Goal: Task Accomplishment & Management: Use online tool/utility

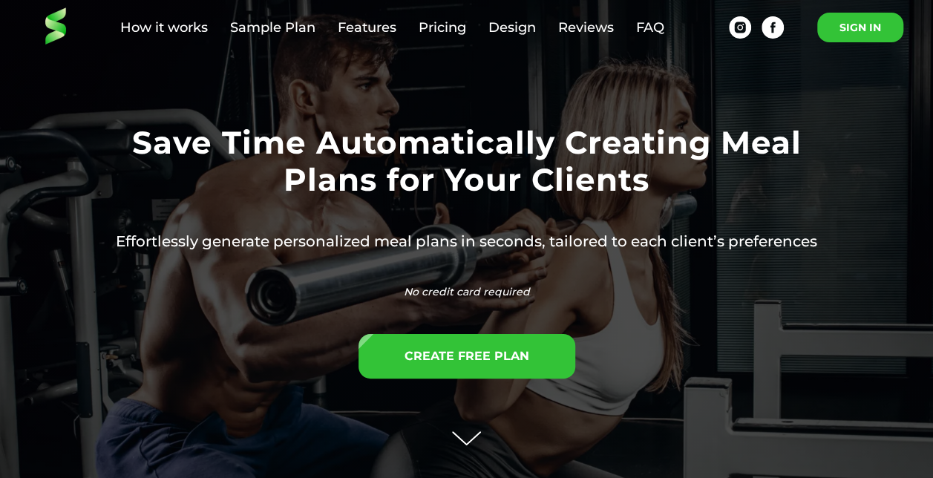
click at [853, 29] on link "SIGN IN" at bounding box center [860, 28] width 86 height 30
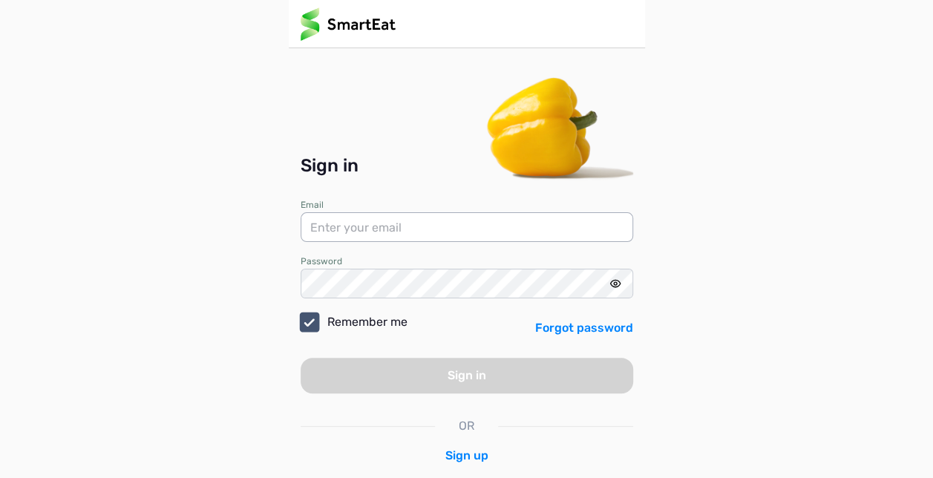
click at [421, 225] on input "email" at bounding box center [467, 227] width 332 height 30
type input "fordfitpt@gmail.com"
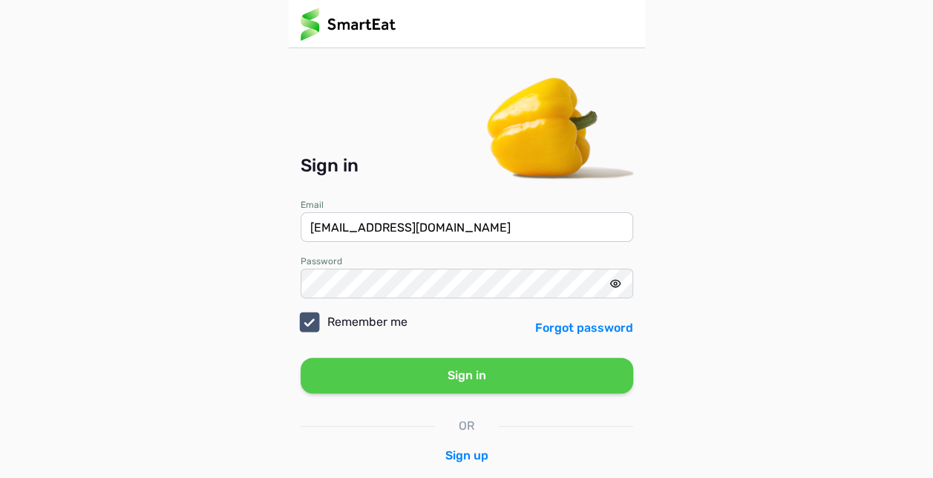
click at [393, 381] on button "Sign in" at bounding box center [467, 376] width 332 height 36
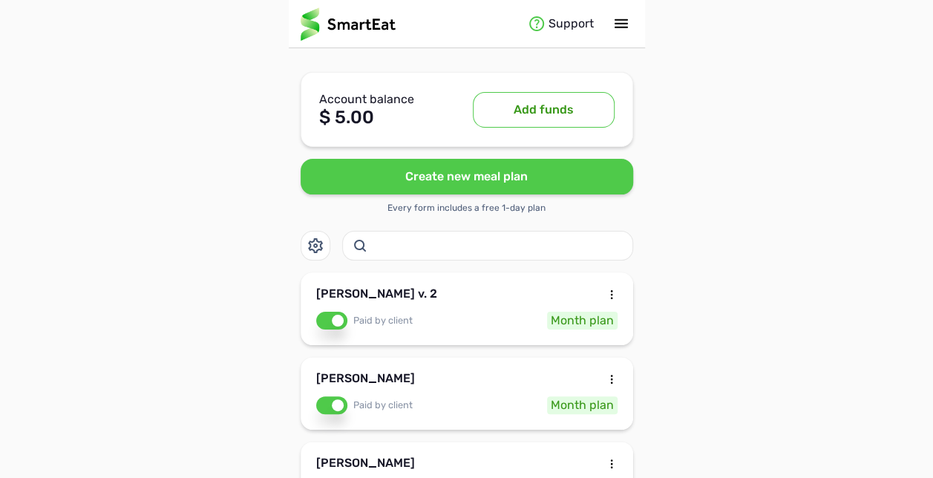
click at [513, 307] on div "Jamie Gauker v. 2 Paid by client Month plan" at bounding box center [467, 308] width 332 height 73
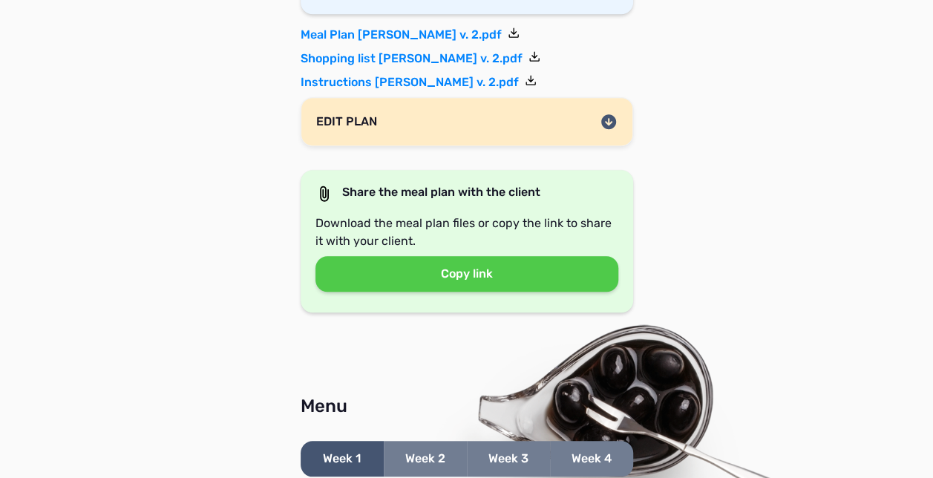
scroll to position [445, 0]
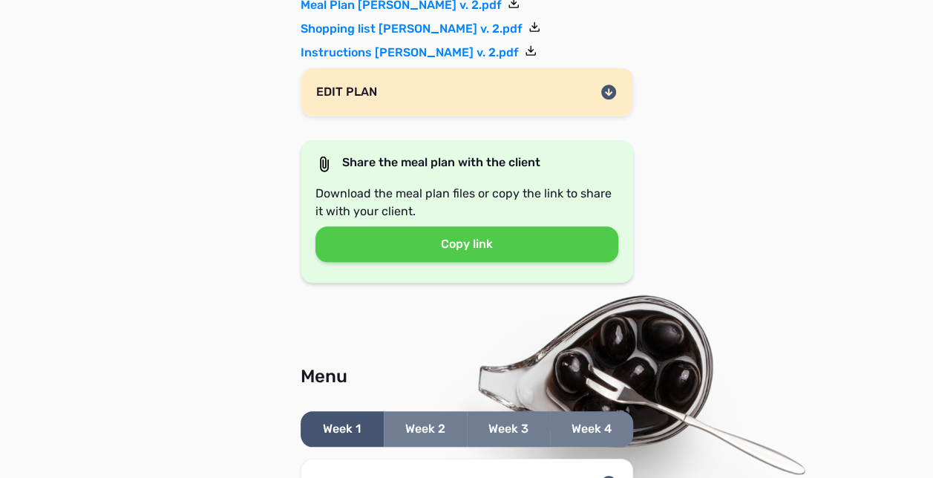
click at [606, 88] on icon at bounding box center [608, 92] width 15 height 15
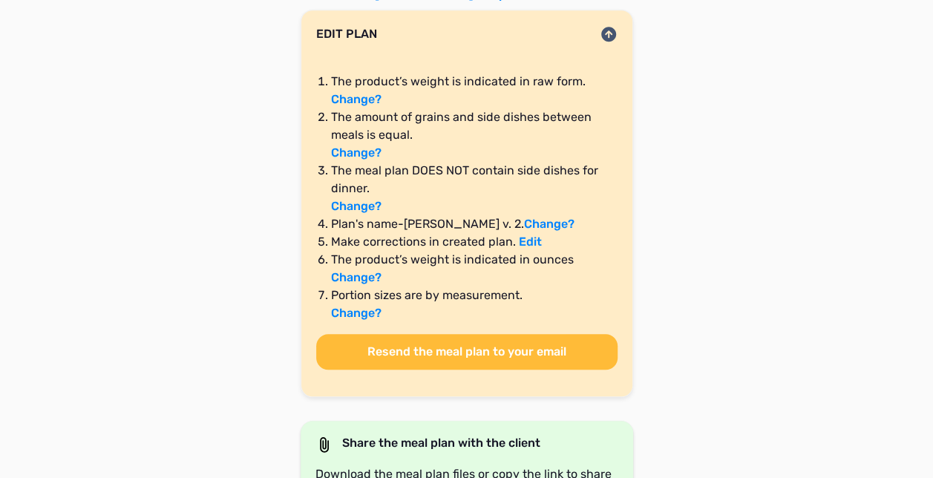
scroll to position [505, 0]
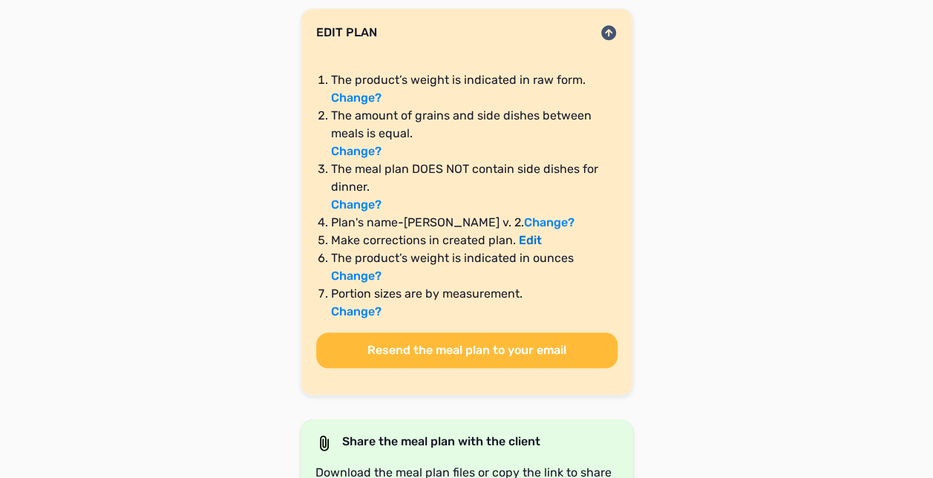
click at [528, 238] on link "Edit" at bounding box center [530, 240] width 23 height 14
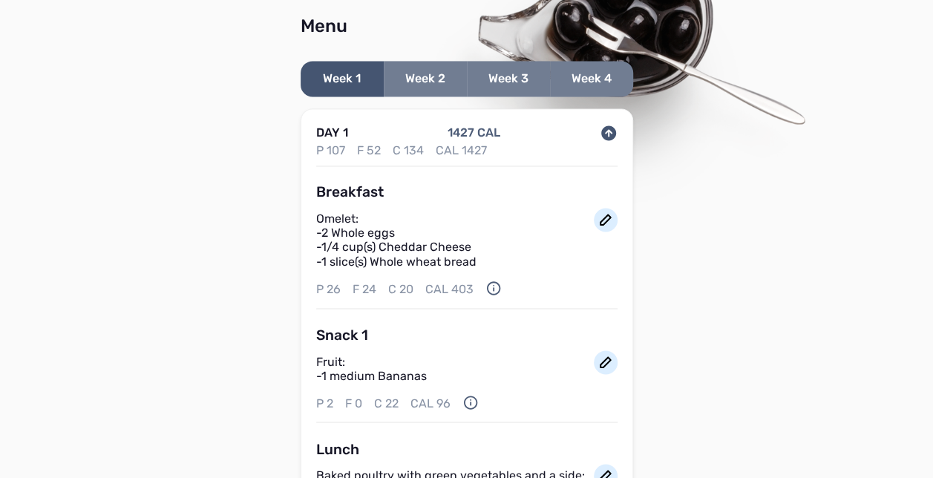
scroll to position [1164, 0]
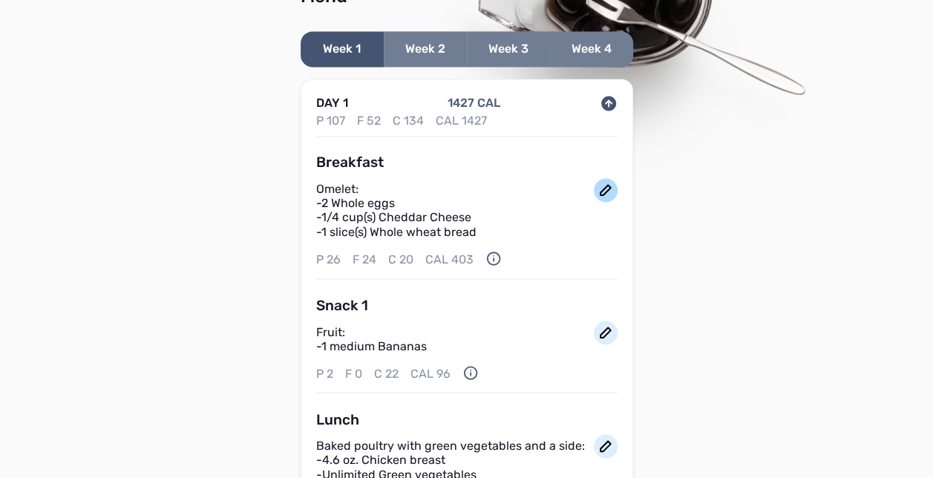
click at [604, 188] on icon at bounding box center [606, 190] width 18 height 18
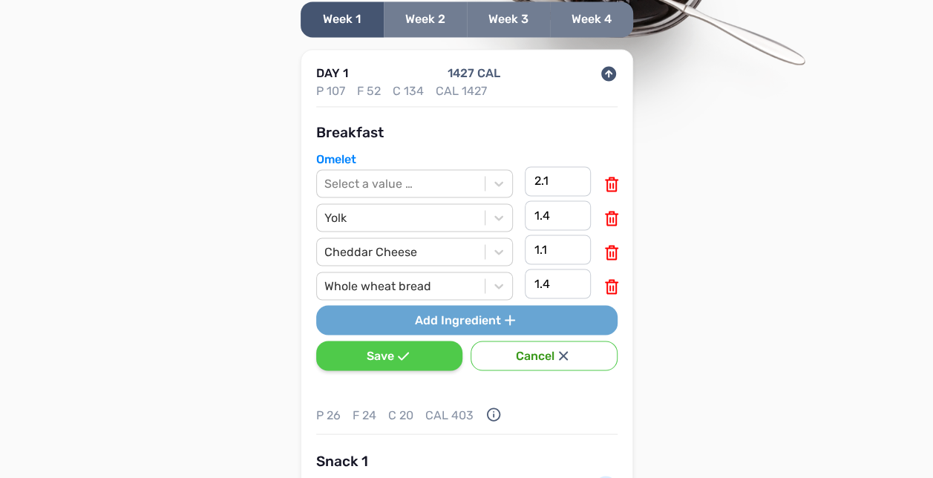
scroll to position [1223, 0]
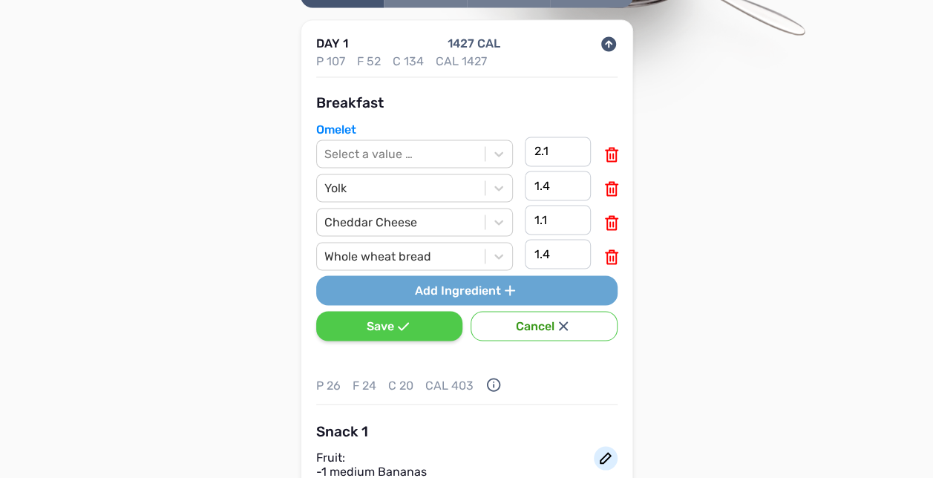
click at [529, 314] on button "Cancel" at bounding box center [544, 326] width 146 height 30
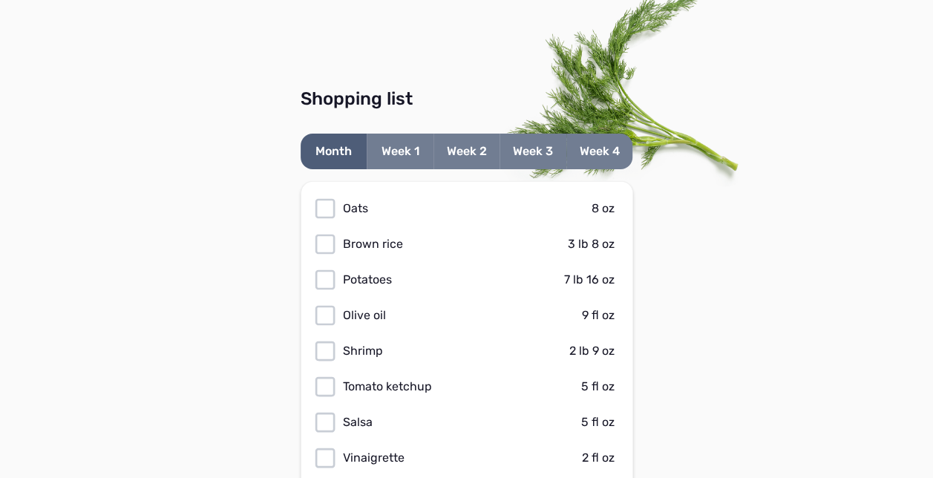
scroll to position [2559, 0]
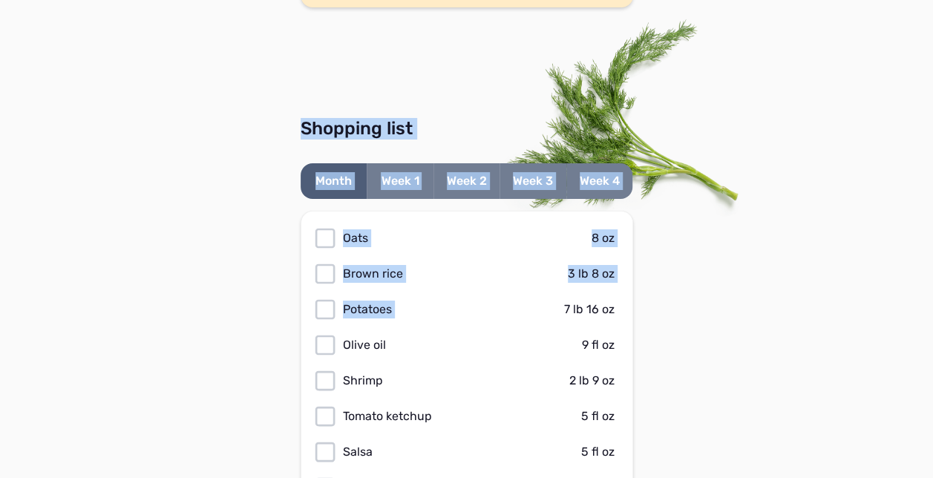
drag, startPoint x: 529, startPoint y: 314, endPoint x: 239, endPoint y: 230, distance: 302.0
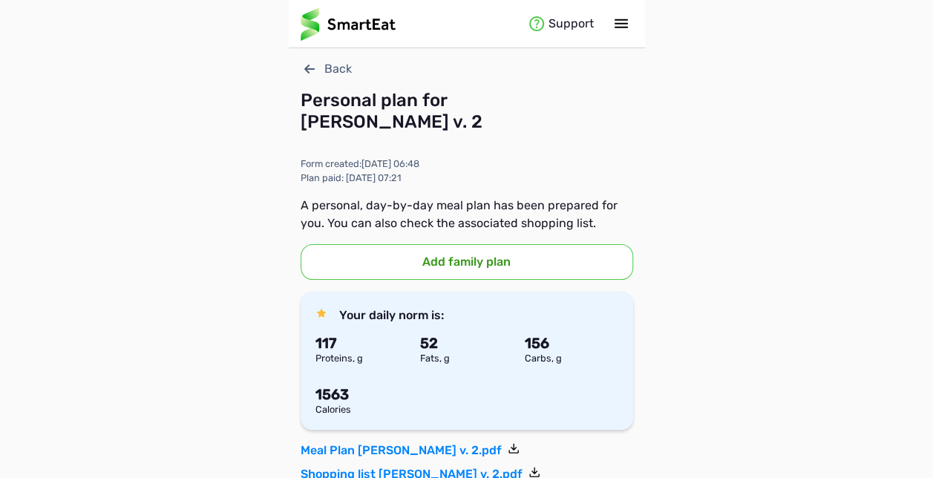
scroll to position [0, 0]
click at [308, 66] on icon at bounding box center [309, 69] width 10 height 9
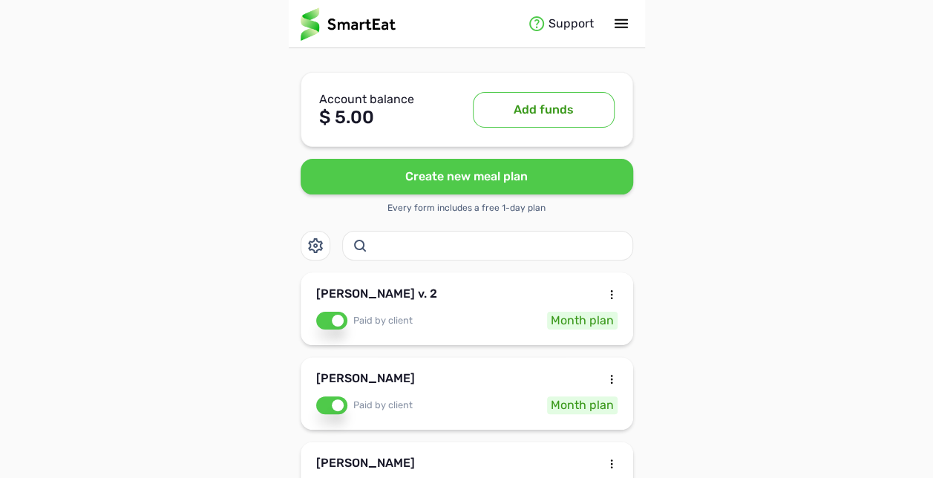
click at [613, 295] on div at bounding box center [612, 297] width 12 height 18
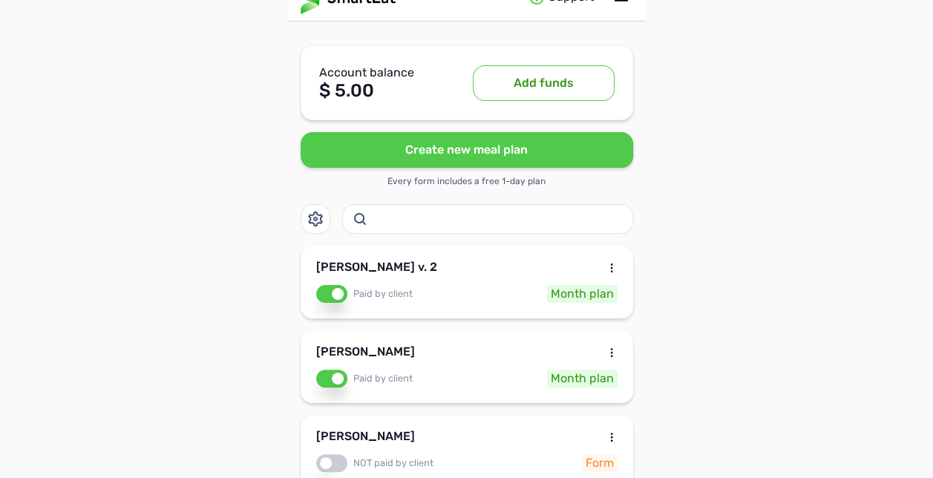
scroll to position [30, 0]
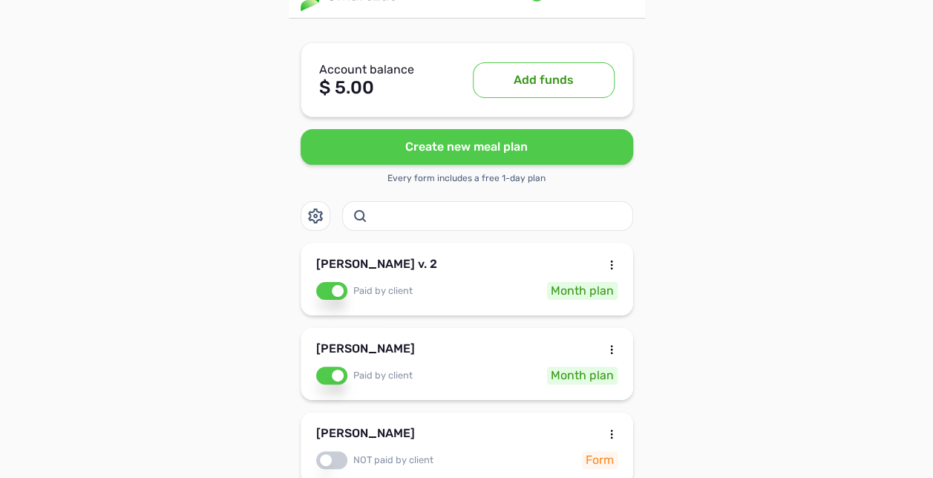
click at [345, 266] on div "Jamie Gauker v. 2" at bounding box center [376, 267] width 121 height 18
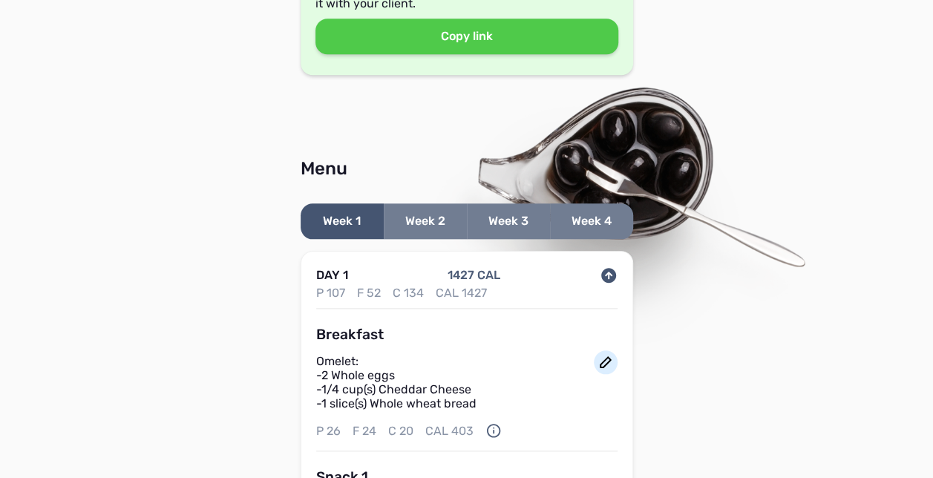
scroll to position [683, 0]
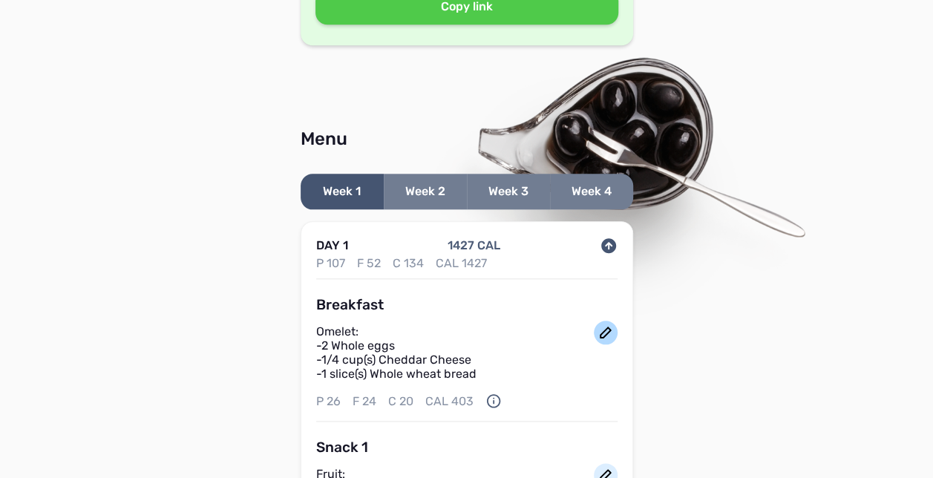
click at [606, 324] on icon at bounding box center [606, 333] width 18 height 18
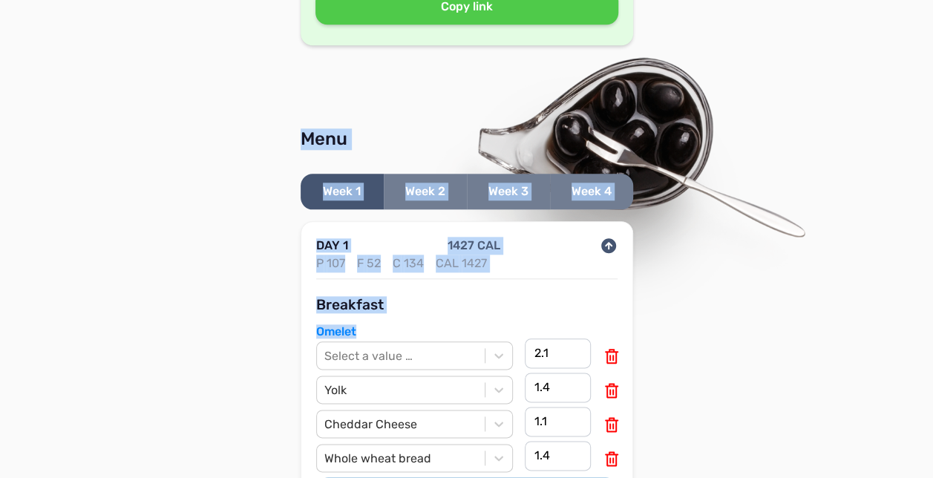
drag, startPoint x: 606, startPoint y: 322, endPoint x: 658, endPoint y: 303, distance: 55.4
click at [741, 88] on div at bounding box center [556, 187] width 511 height 261
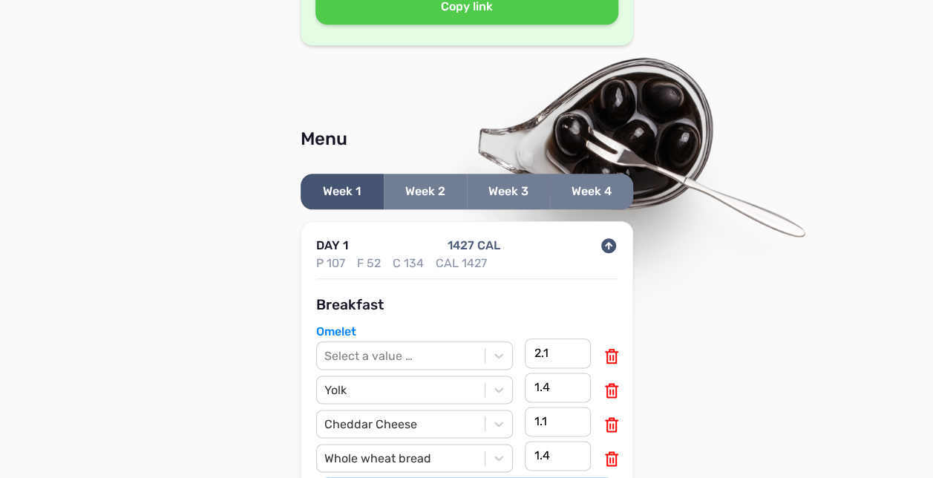
click at [610, 242] on icon at bounding box center [609, 246] width 18 height 18
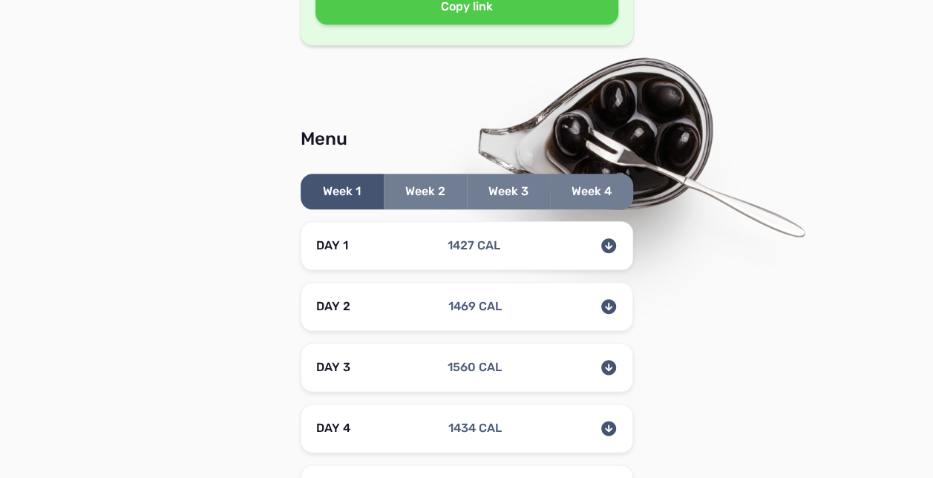
click at [610, 242] on icon at bounding box center [608, 245] width 15 height 15
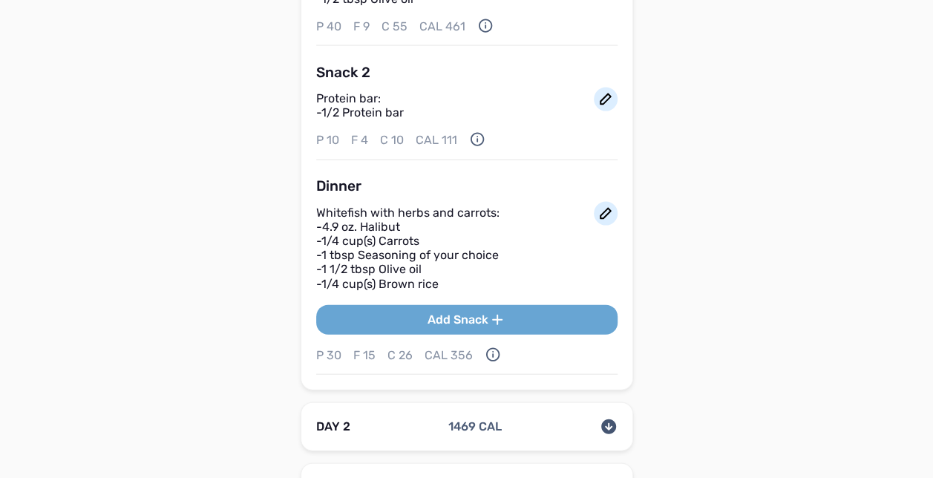
scroll to position [1544, 0]
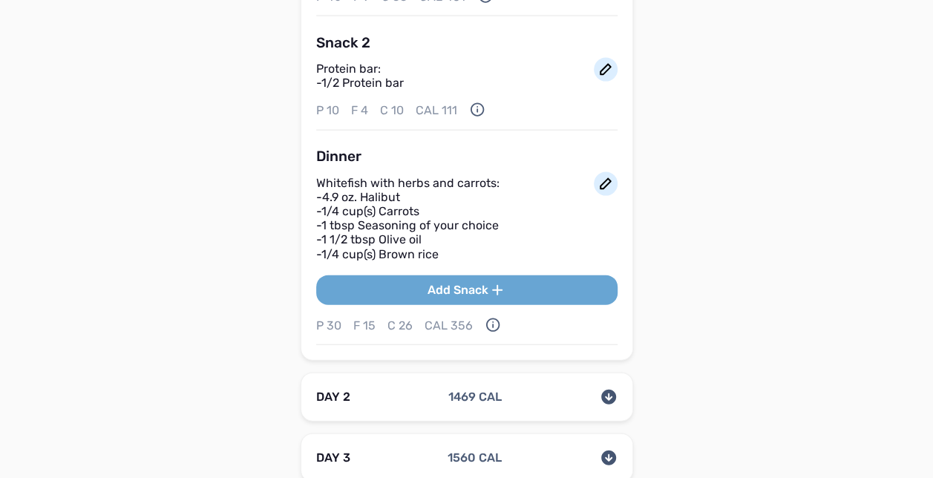
click at [488, 319] on icon at bounding box center [493, 325] width 16 height 16
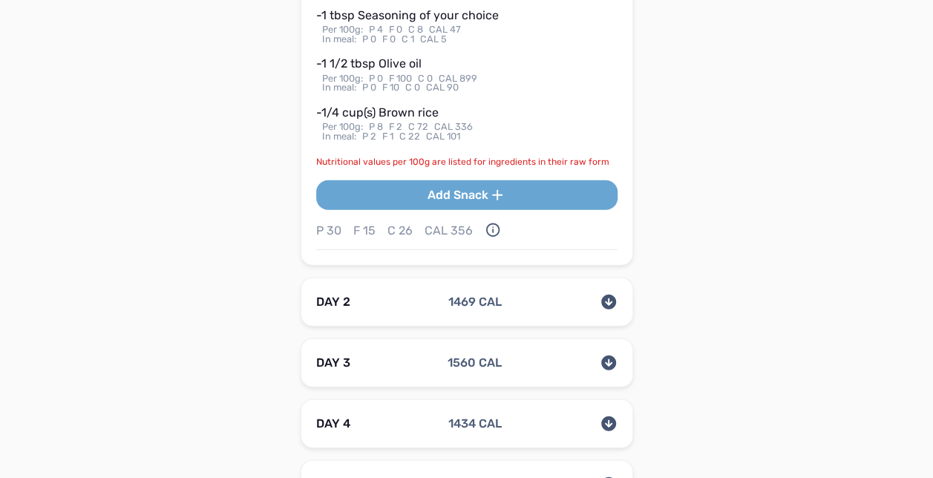
scroll to position [1900, 0]
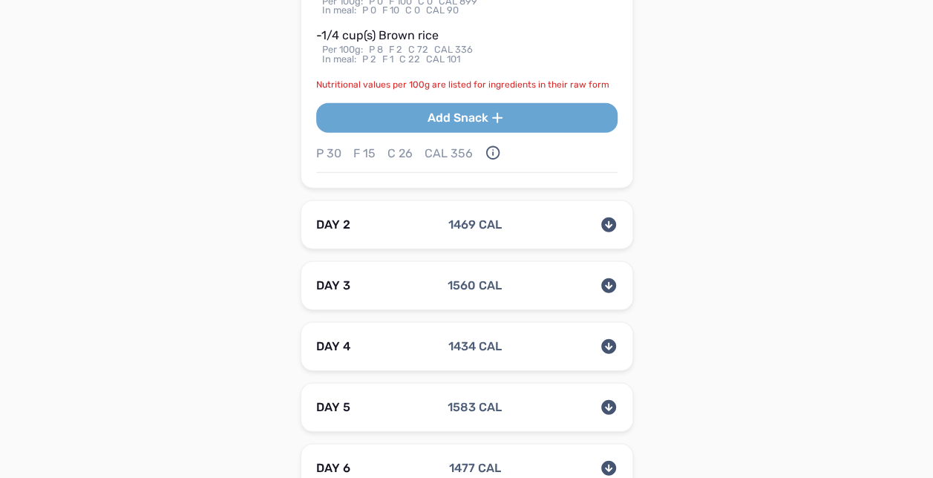
click at [491, 148] on icon at bounding box center [493, 153] width 16 height 16
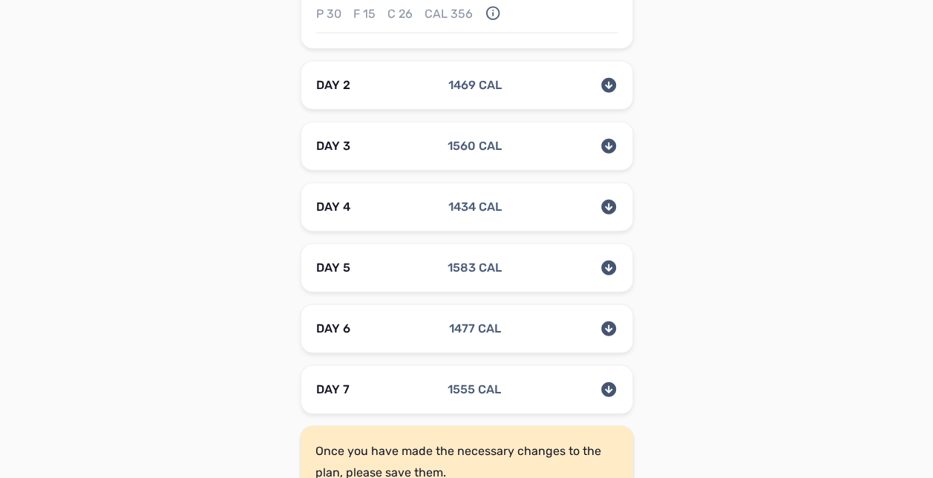
scroll to position [1840, 0]
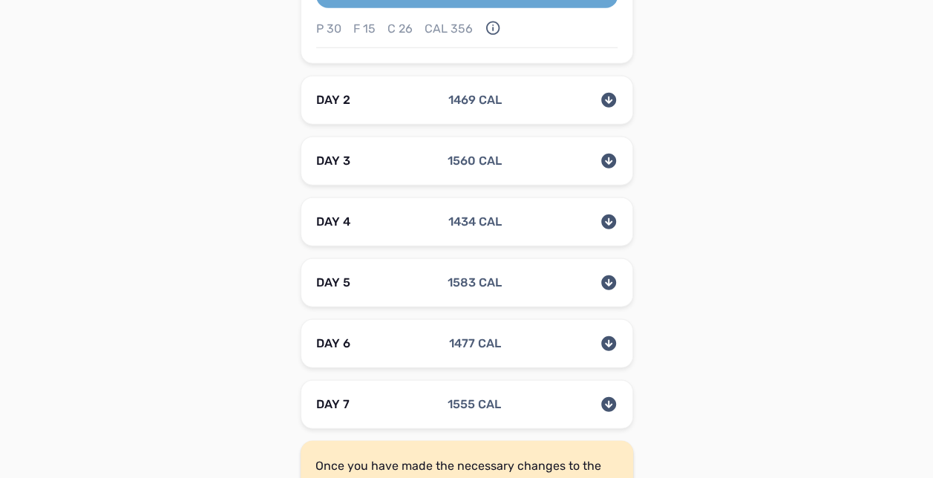
click at [610, 101] on icon at bounding box center [608, 100] width 15 height 15
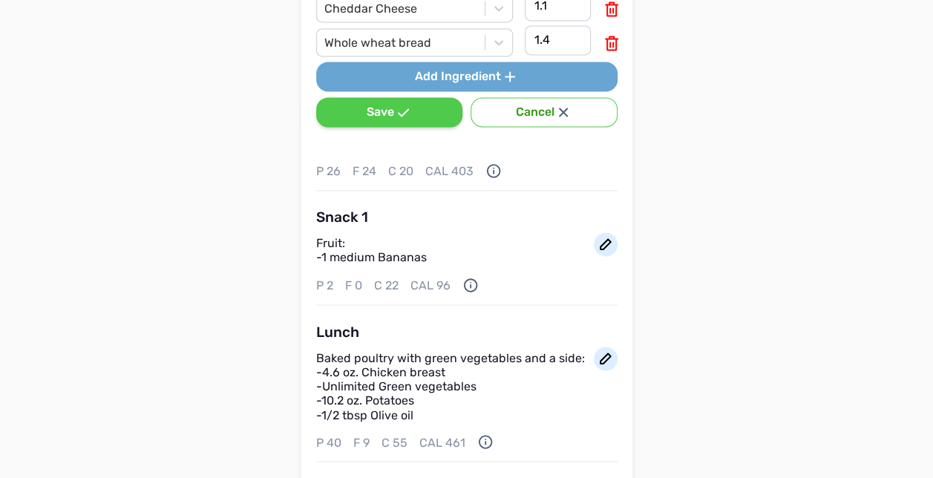
scroll to position [1069, 0]
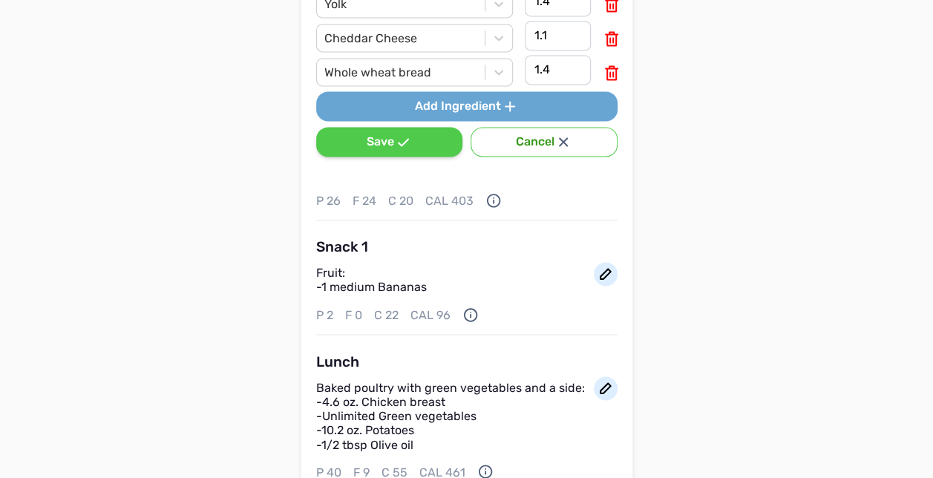
click at [499, 107] on button "Add Ingredient" at bounding box center [466, 106] width 301 height 30
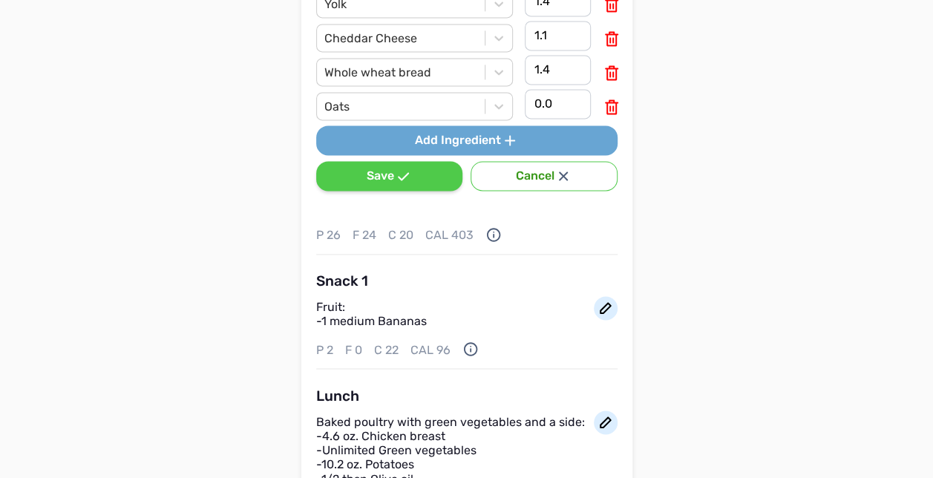
click at [615, 104] on icon at bounding box center [612, 107] width 18 height 18
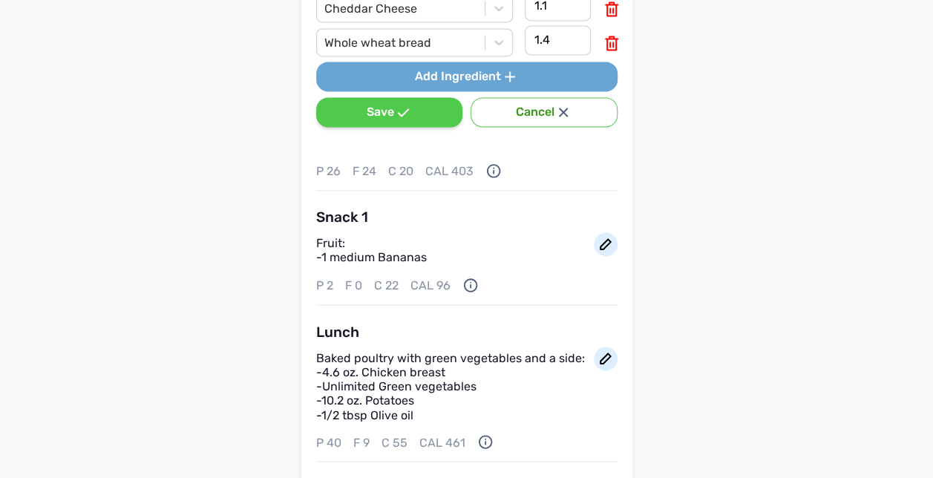
scroll to position [1128, 0]
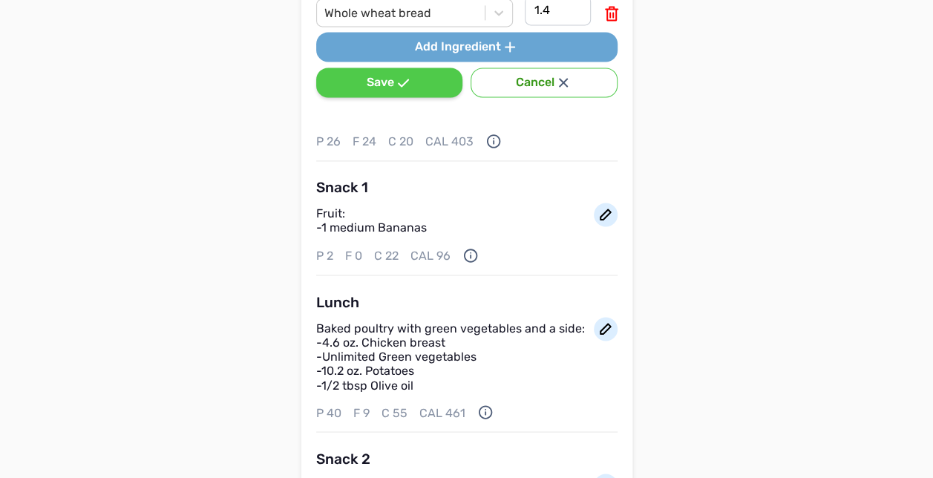
click at [496, 145] on icon at bounding box center [493, 141] width 16 height 16
click at [492, 140] on icon at bounding box center [493, 141] width 14 height 14
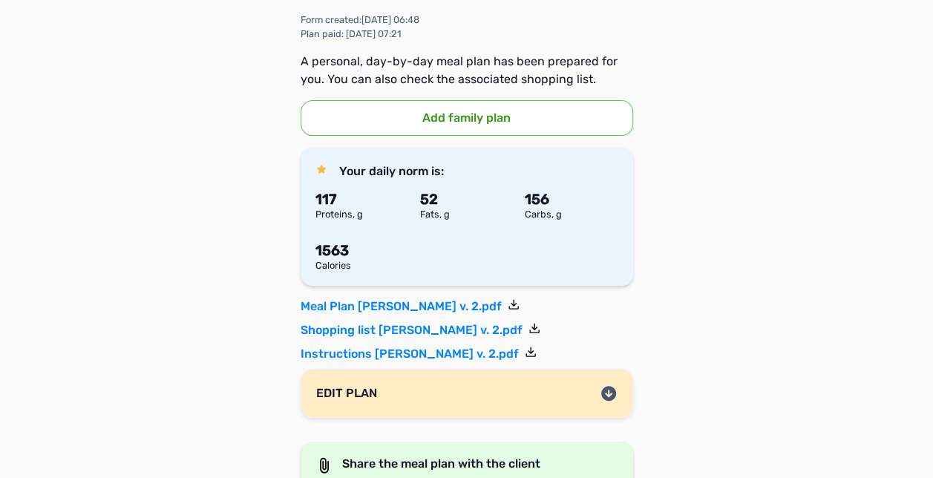
scroll to position [145, 0]
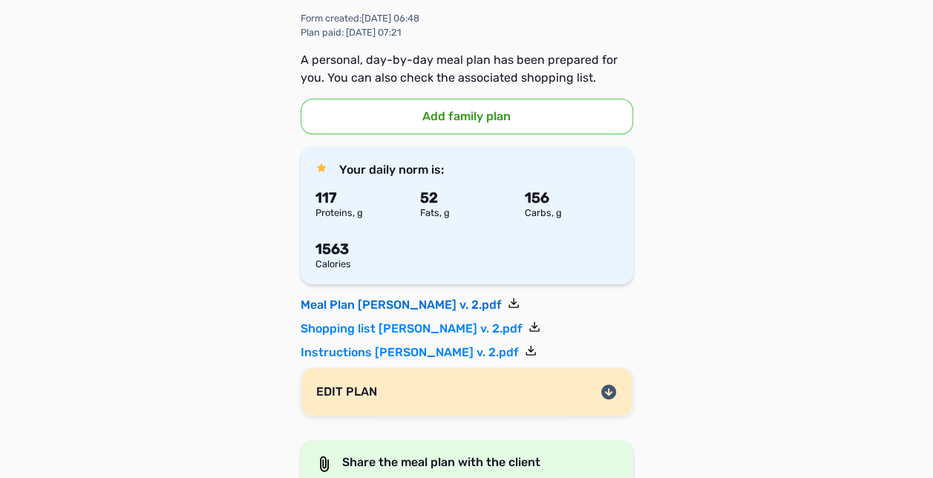
click at [381, 307] on link "Meal Plan Jamie Gauker v. 2.pdf" at bounding box center [410, 305] width 219 height 18
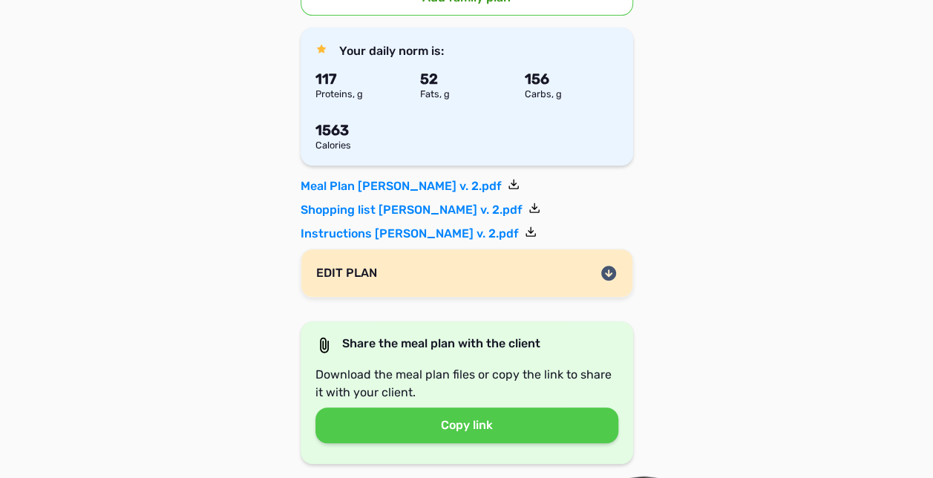
scroll to position [294, 0]
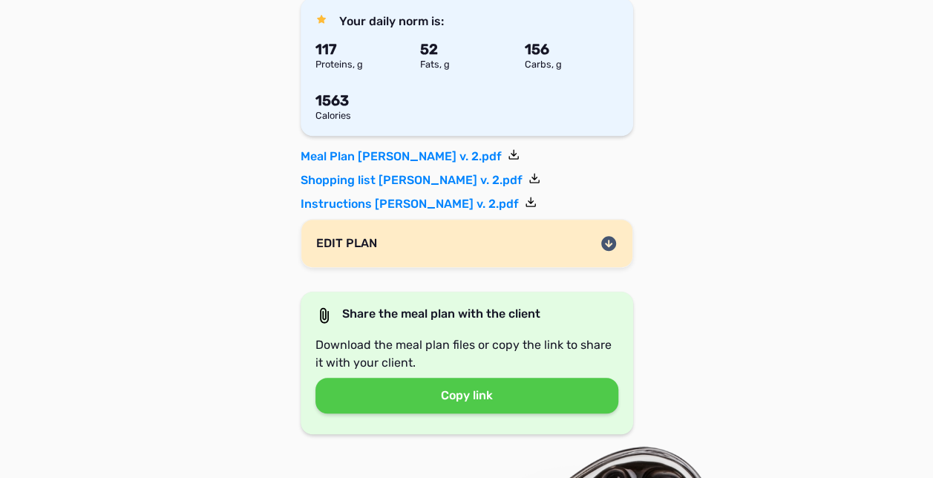
click at [606, 244] on icon at bounding box center [609, 244] width 18 height 18
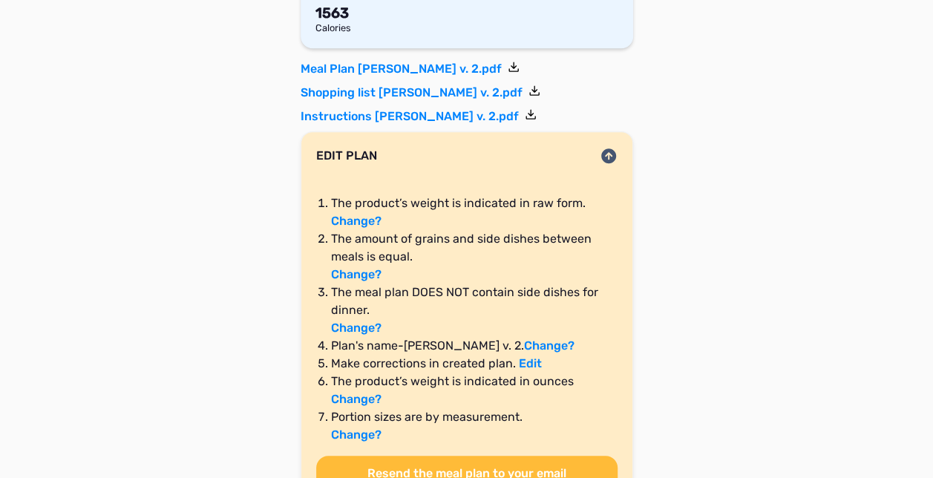
scroll to position [383, 0]
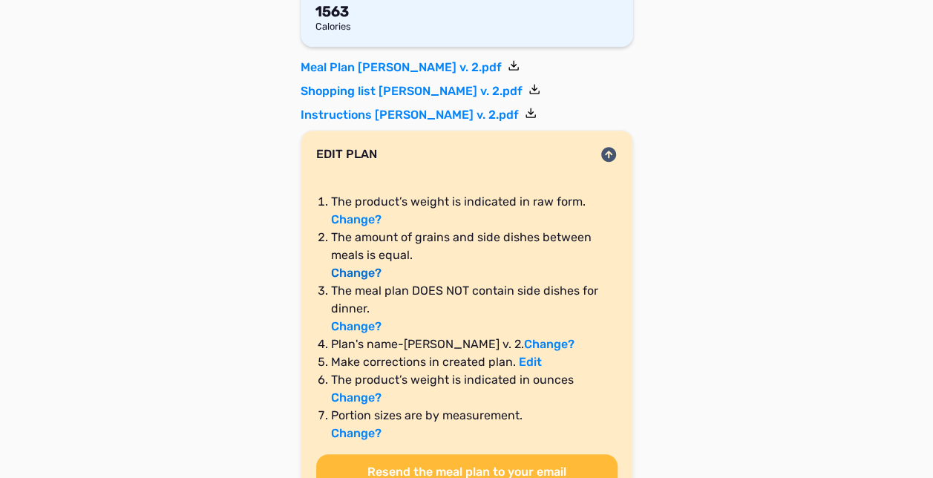
click at [349, 272] on link "Change?" at bounding box center [356, 273] width 50 height 14
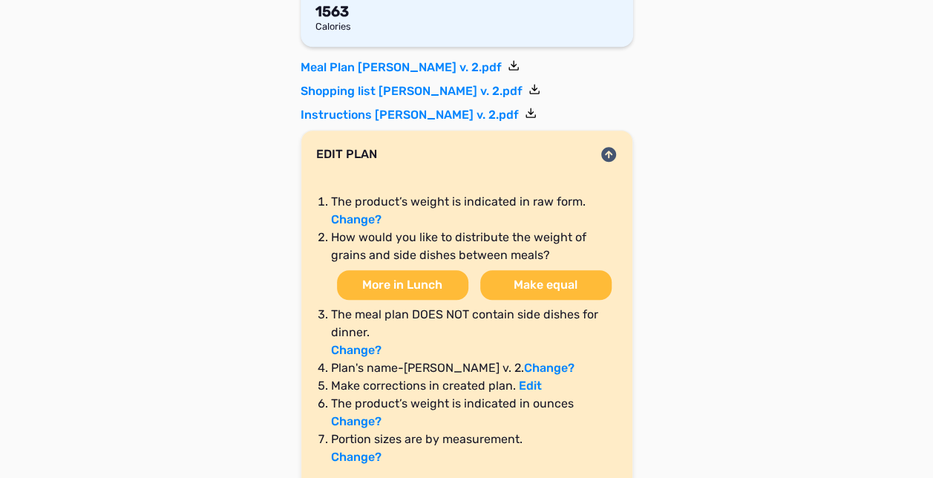
click at [496, 281] on button "Make equal" at bounding box center [545, 285] width 131 height 30
click at [528, 281] on button "Make equal" at bounding box center [545, 285] width 131 height 30
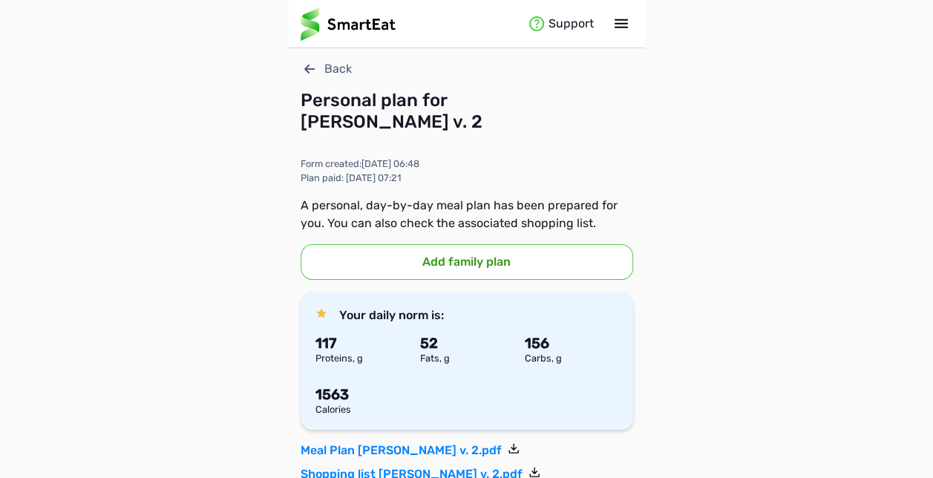
scroll to position [30, 0]
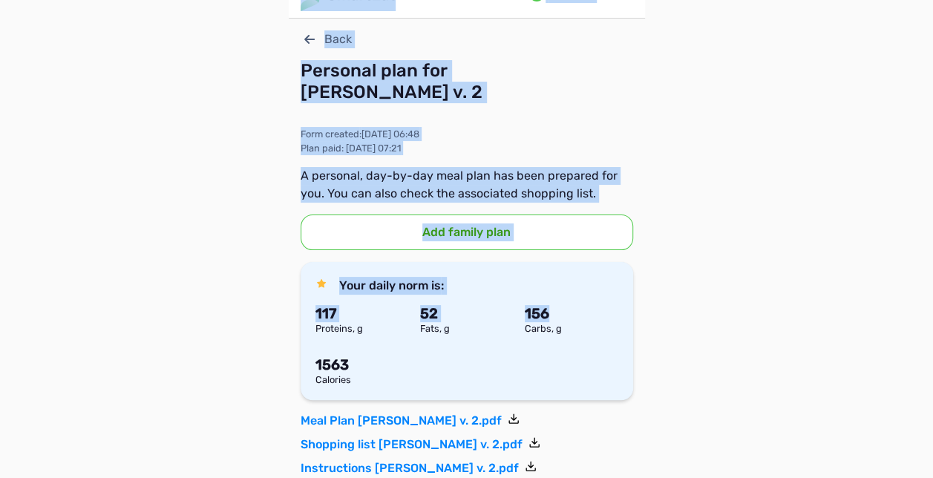
drag, startPoint x: 528, startPoint y: 281, endPoint x: 609, endPoint y: 316, distance: 87.4
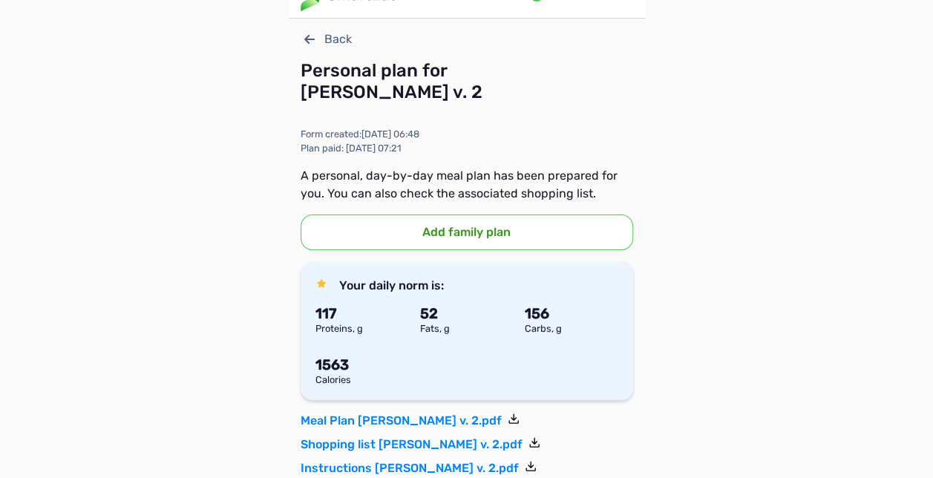
drag, startPoint x: 609, startPoint y: 316, endPoint x: 680, endPoint y: 347, distance: 77.8
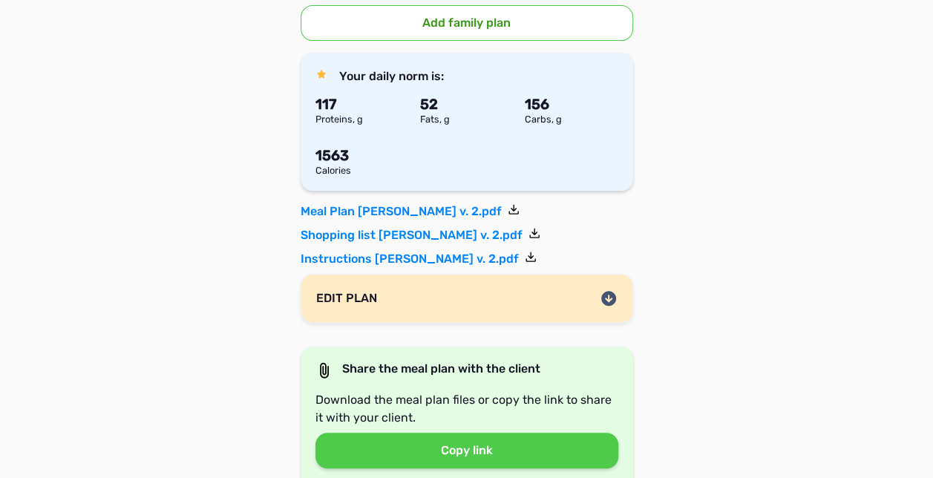
scroll to position [237, 0]
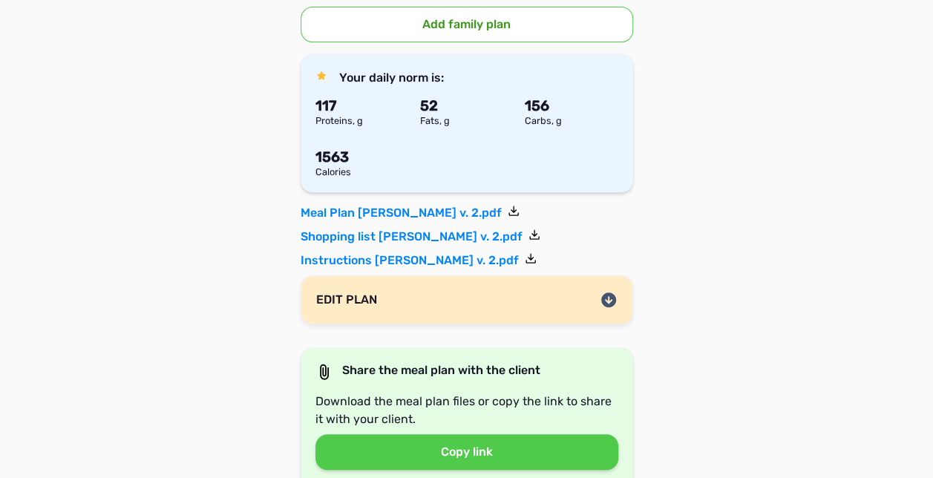
click at [604, 303] on icon at bounding box center [608, 299] width 15 height 15
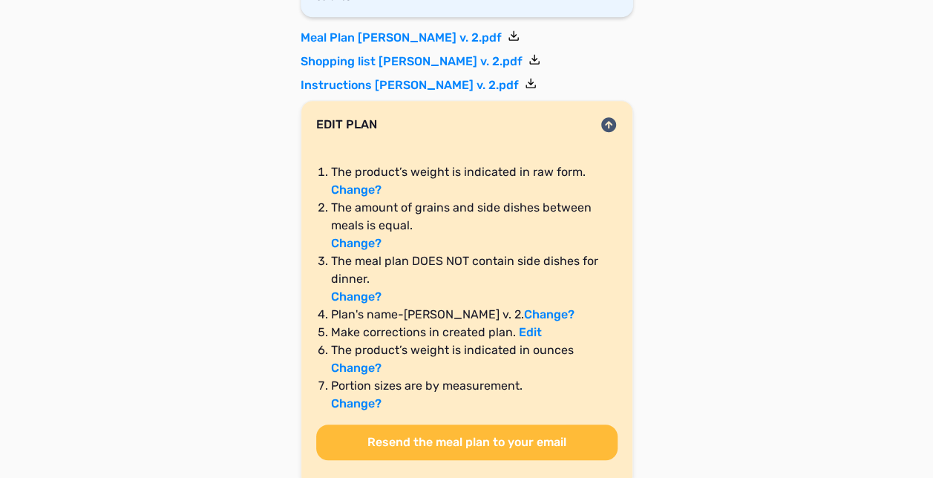
scroll to position [416, 0]
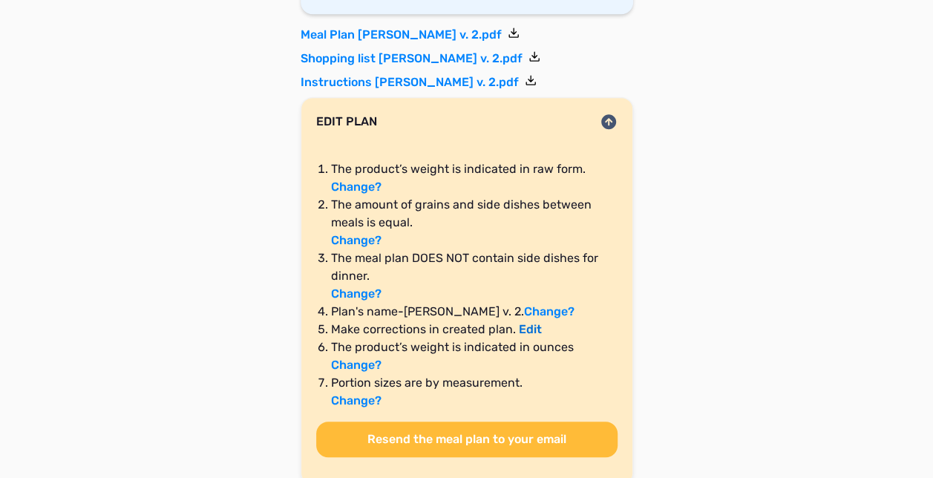
click at [519, 322] on link "Edit" at bounding box center [530, 329] width 23 height 14
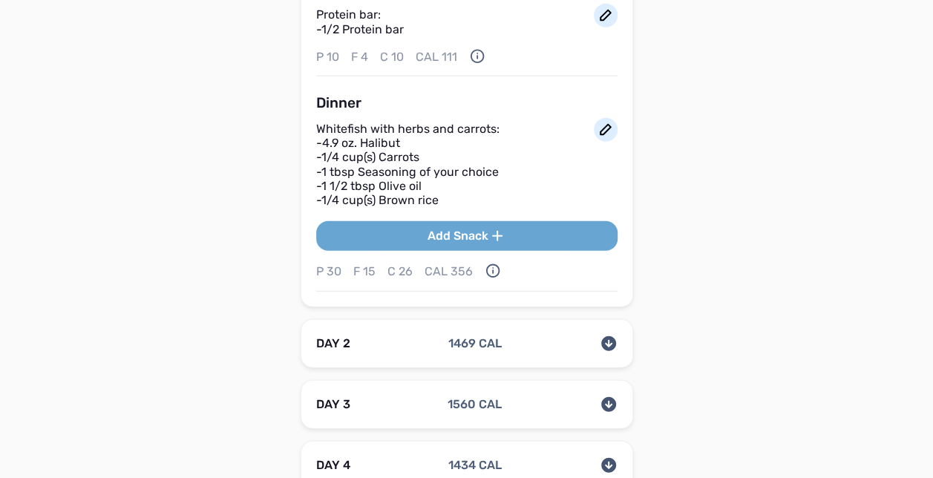
scroll to position [1757, 0]
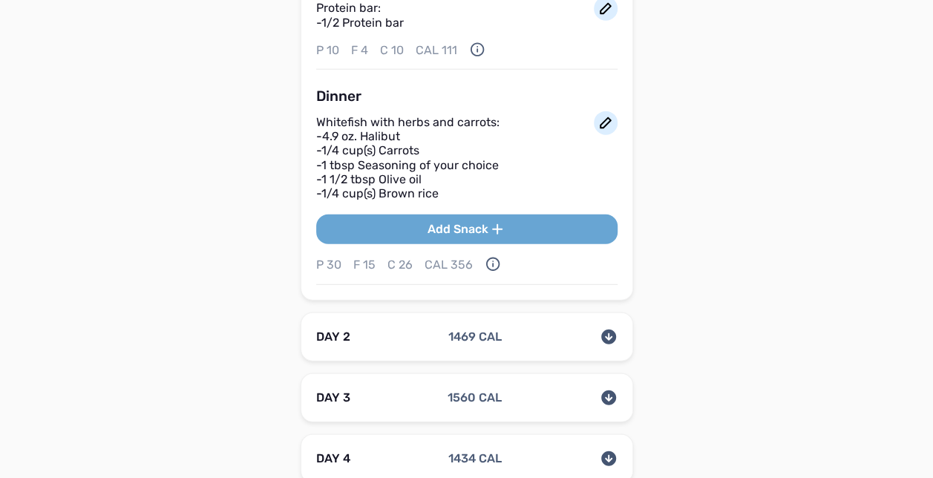
click at [604, 332] on icon at bounding box center [608, 336] width 15 height 15
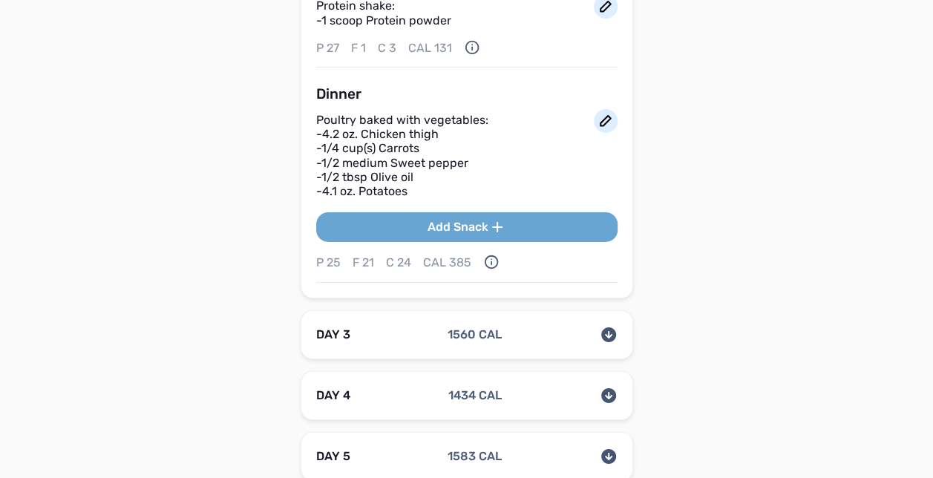
scroll to position [2589, 0]
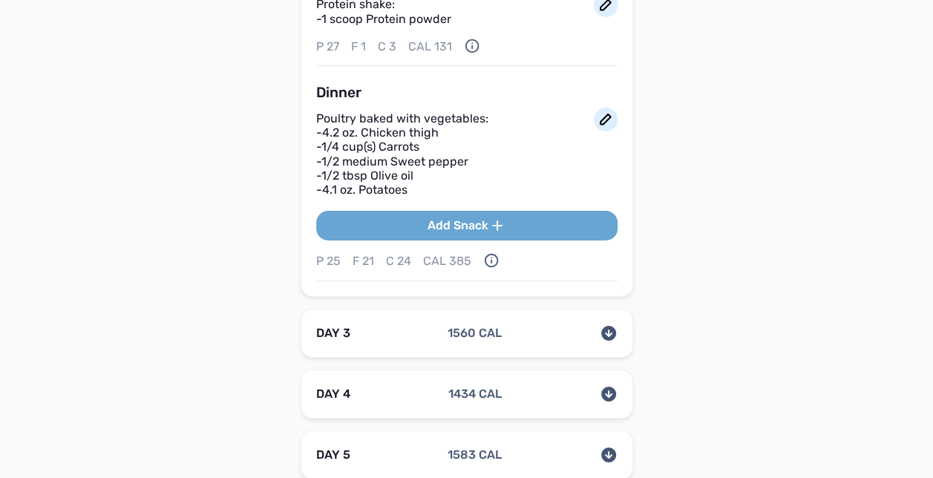
click at [608, 332] on icon at bounding box center [608, 333] width 15 height 15
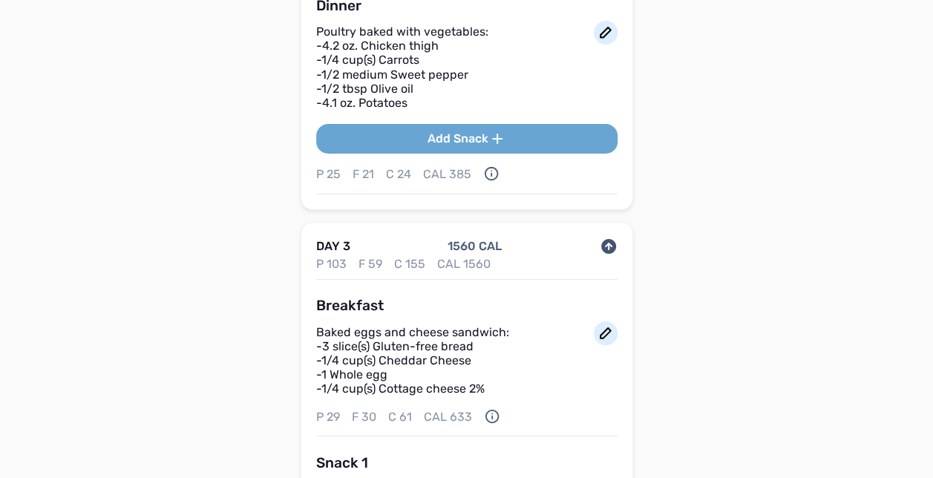
scroll to position [2678, 0]
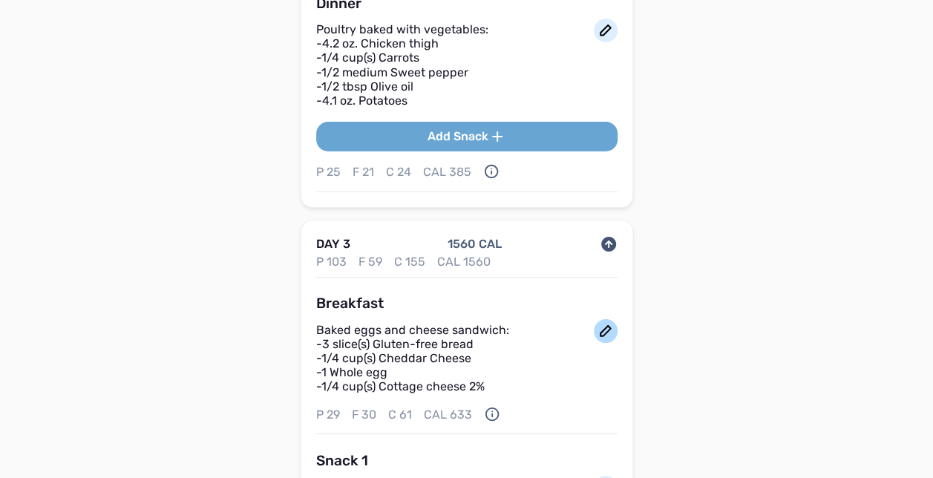
click at [597, 322] on icon at bounding box center [606, 331] width 18 height 18
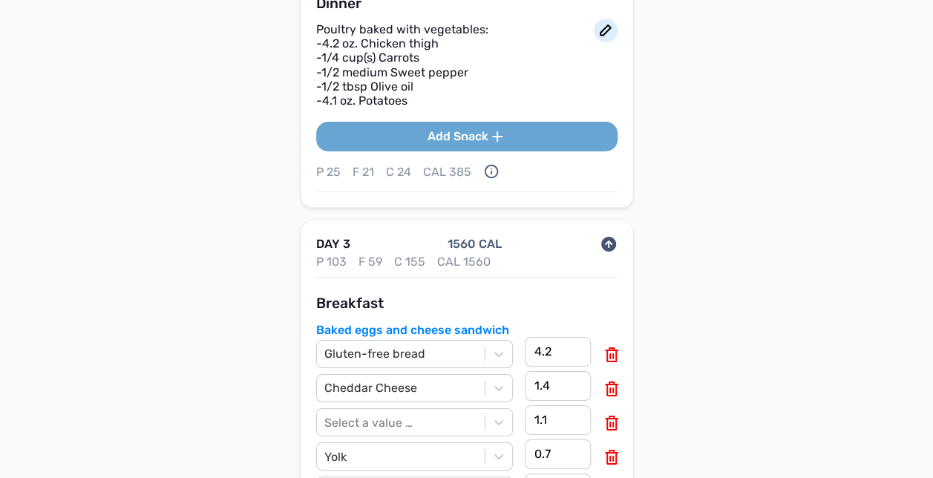
click at [610, 347] on icon at bounding box center [611, 354] width 13 height 15
type input "1.4"
type input "1.1"
type input "0.7"
type input "1.8"
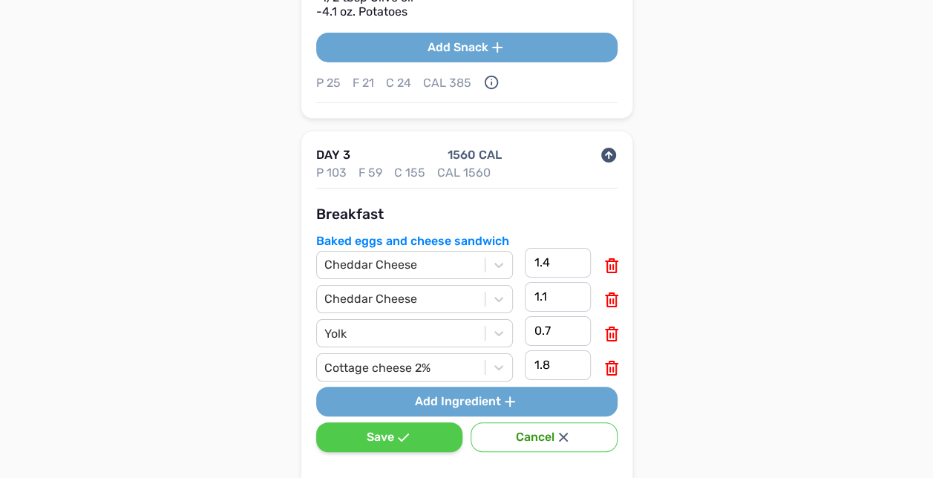
scroll to position [2796, 0]
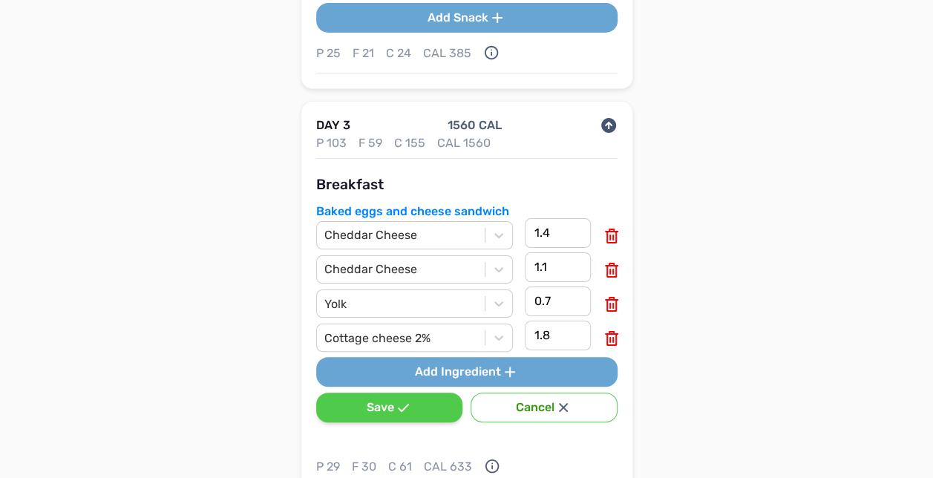
click at [436, 404] on button "Save" at bounding box center [389, 408] width 146 height 30
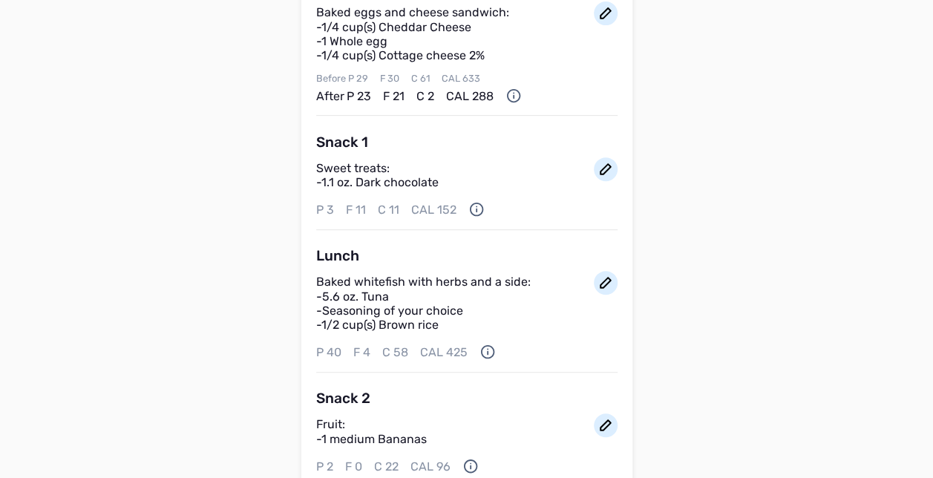
scroll to position [3034, 0]
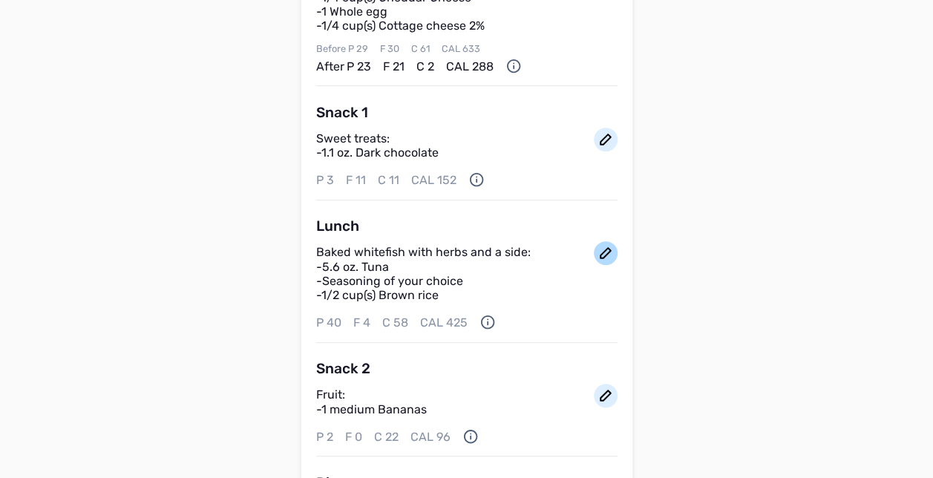
click at [598, 244] on icon at bounding box center [606, 253] width 18 height 18
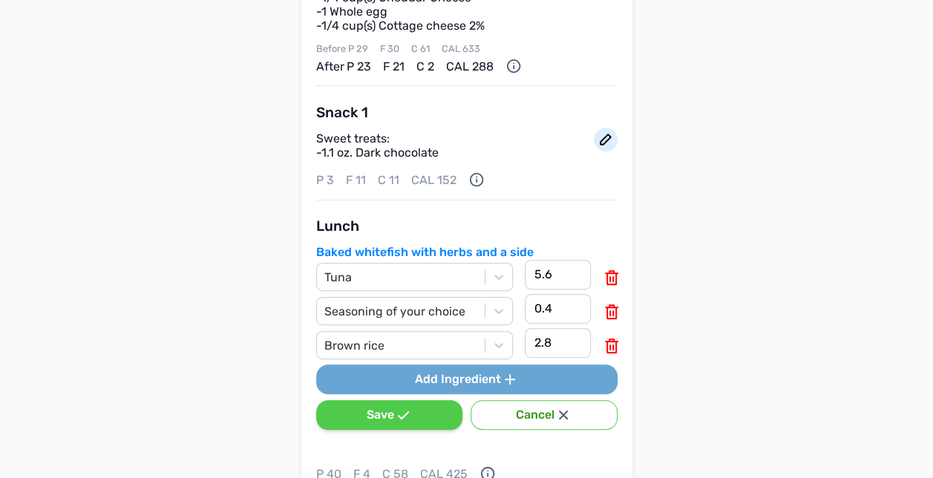
click at [594, 272] on div "5.6" at bounding box center [558, 277] width 79 height 34
drag, startPoint x: 594, startPoint y: 272, endPoint x: 612, endPoint y: 272, distance: 17.8
click at [612, 272] on icon at bounding box center [612, 278] width 18 height 18
type input "0.4"
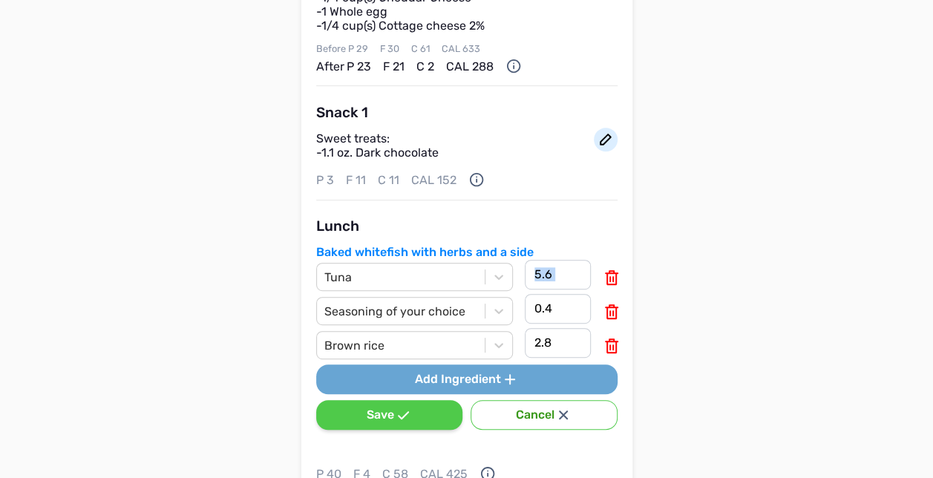
type input "2.8"
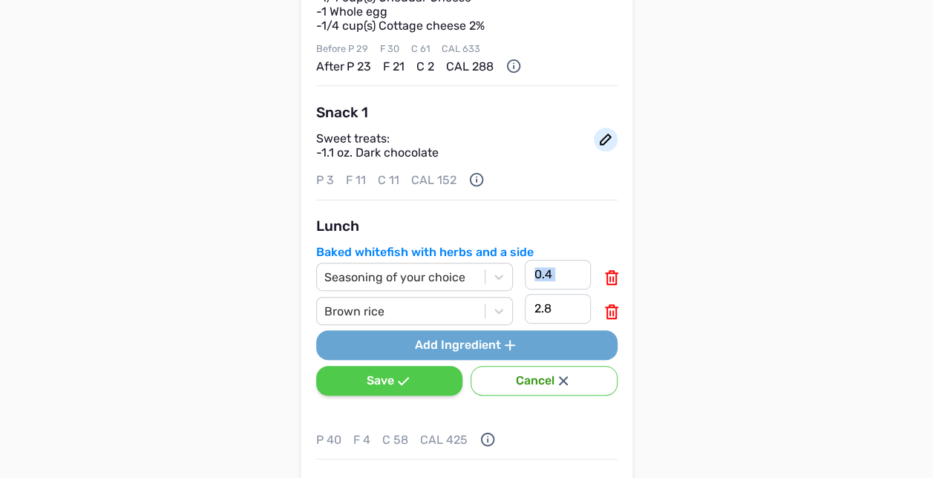
click at [612, 272] on icon at bounding box center [612, 278] width 18 height 18
type input "2.8"
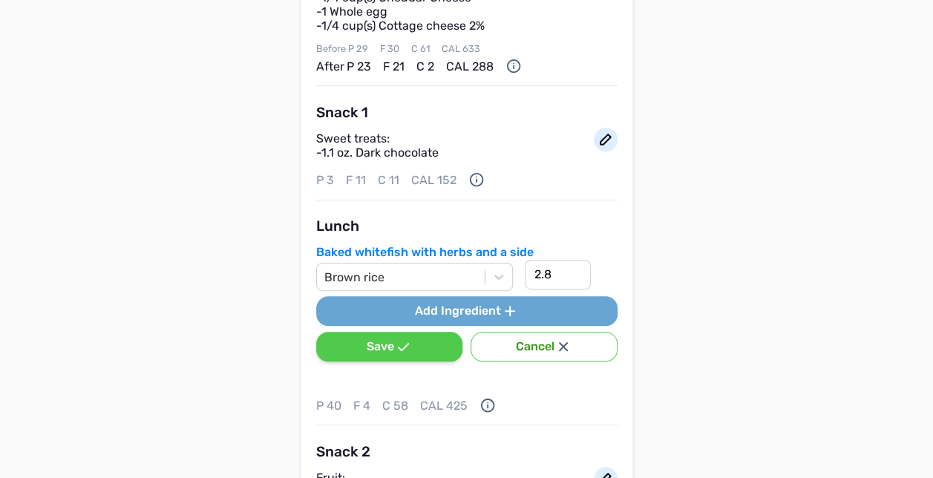
click at [539, 342] on button "Cancel" at bounding box center [544, 347] width 146 height 30
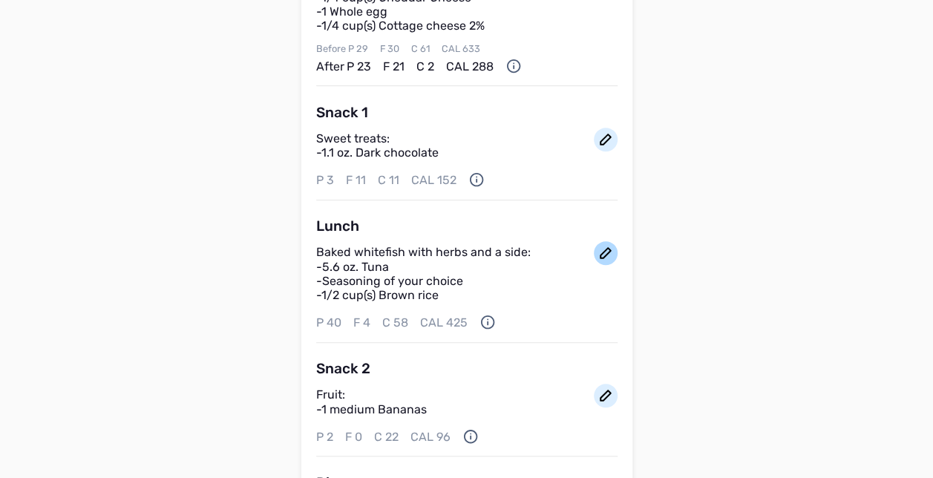
click at [601, 244] on icon at bounding box center [606, 253] width 18 height 18
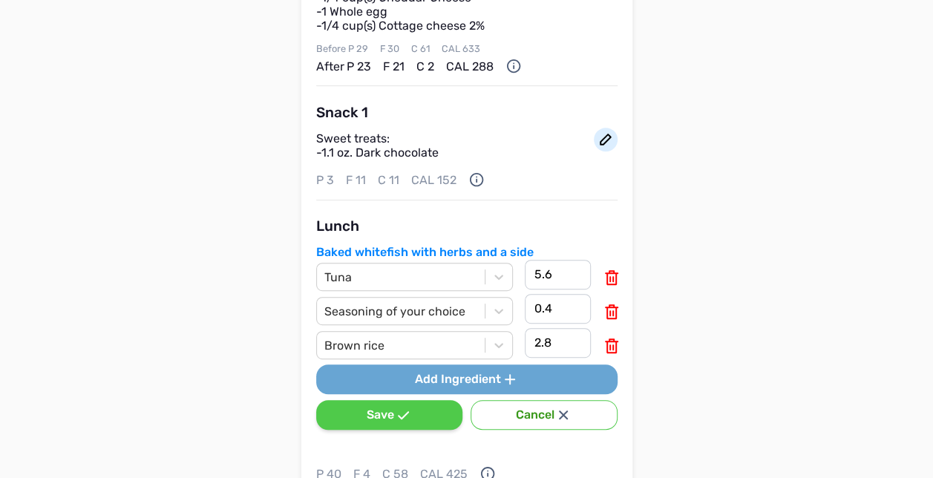
click at [613, 270] on icon at bounding box center [611, 277] width 13 height 15
type input "0.4"
type input "2.8"
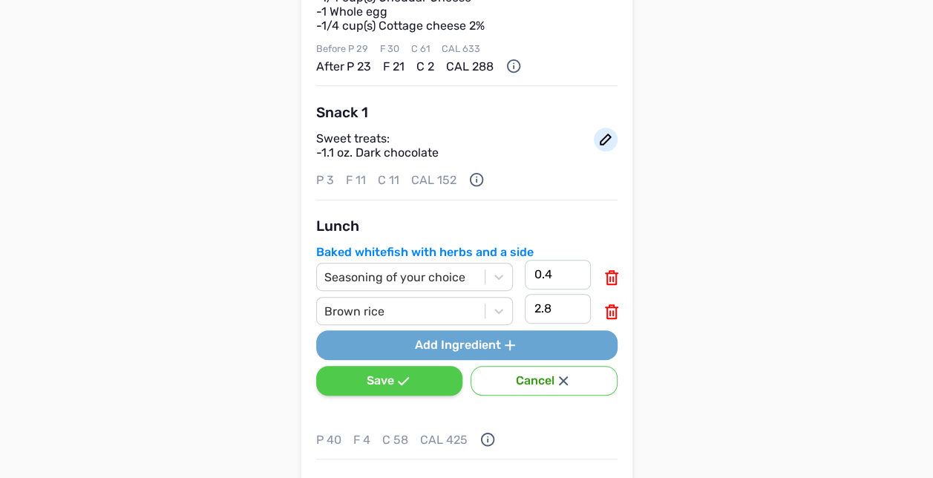
click at [355, 371] on button "Save" at bounding box center [389, 381] width 146 height 30
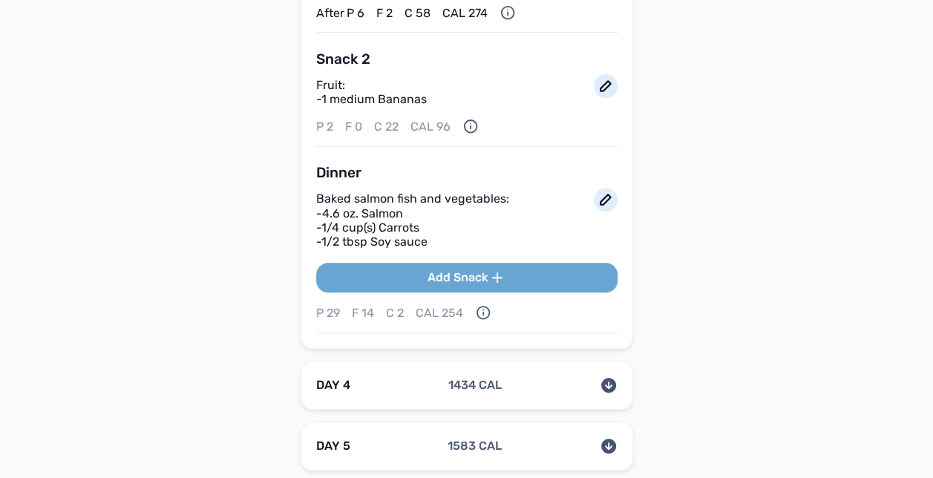
scroll to position [3360, 0]
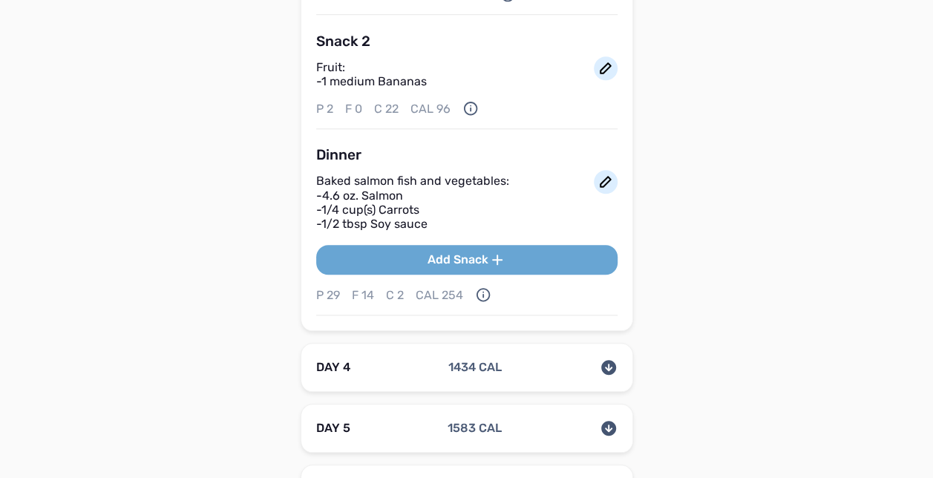
click at [606, 358] on icon at bounding box center [609, 367] width 18 height 18
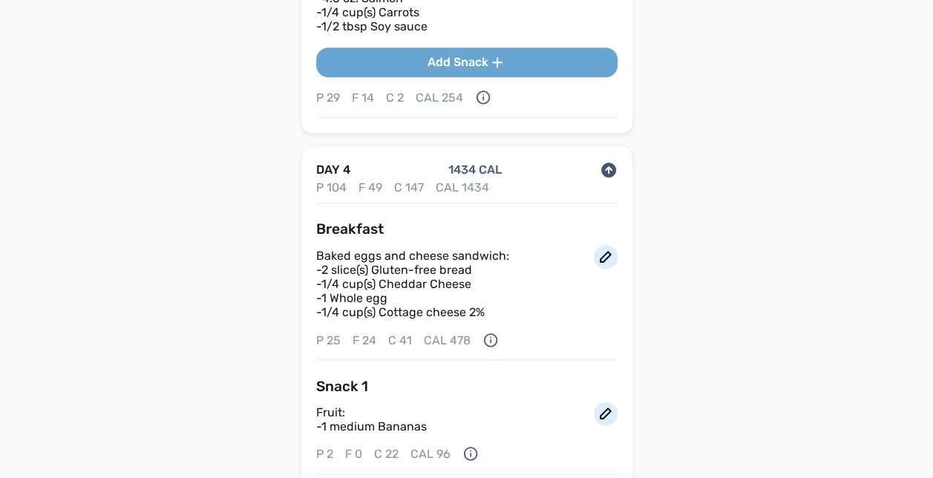
scroll to position [3568, 0]
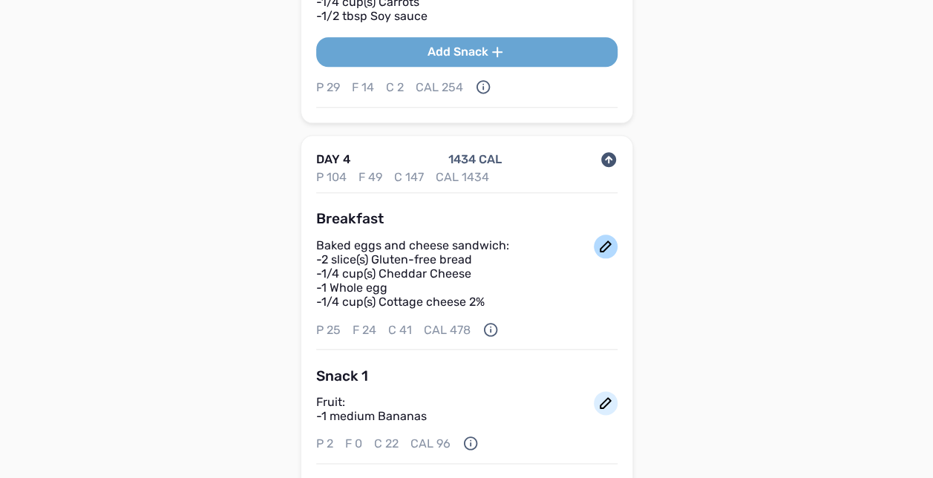
click at [608, 237] on icon at bounding box center [606, 246] width 18 height 18
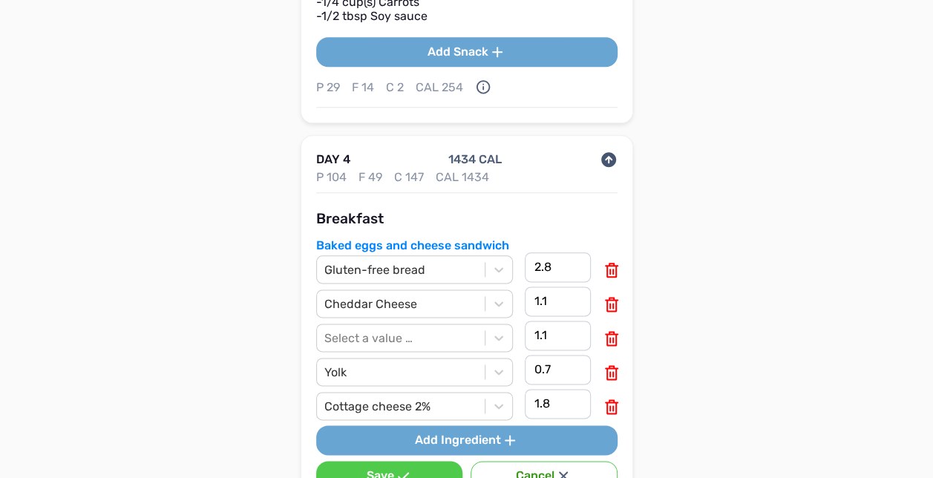
click at [609, 261] on icon at bounding box center [612, 270] width 18 height 18
type input "1.1"
type input "0.7"
type input "1.8"
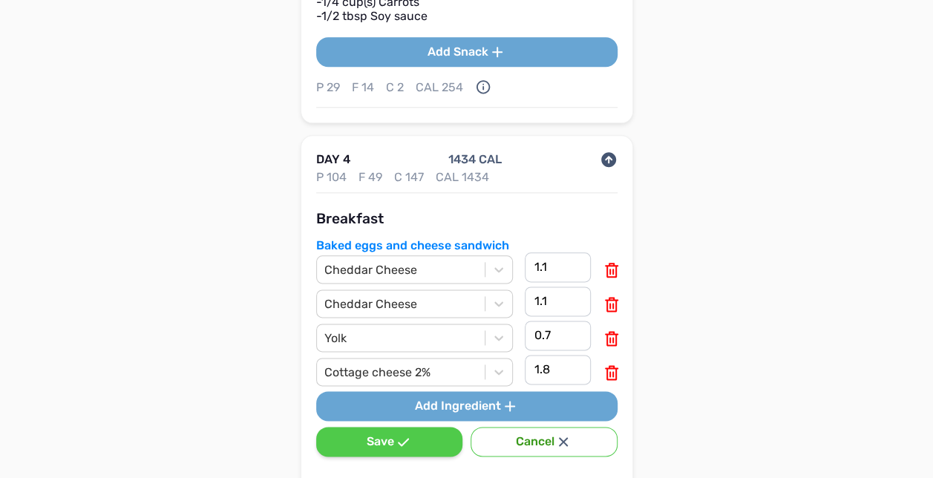
click at [362, 438] on button "Save" at bounding box center [389, 442] width 146 height 30
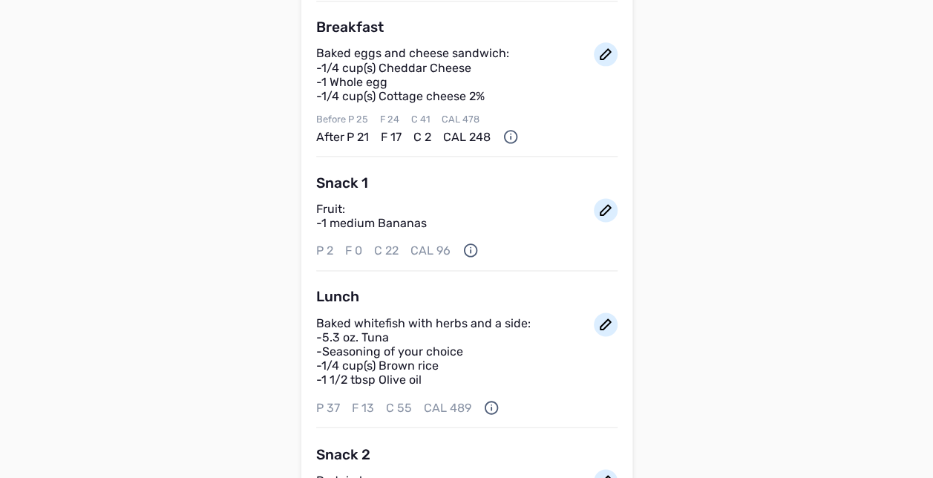
scroll to position [3776, 0]
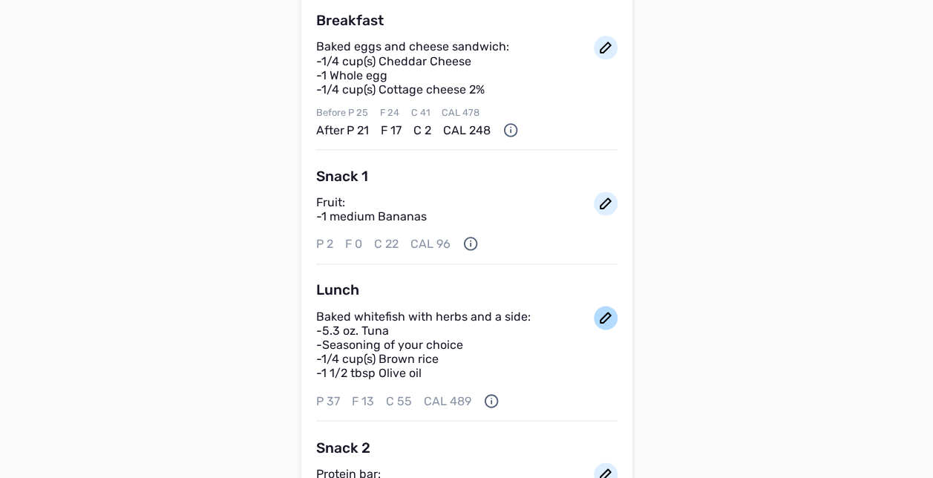
click at [603, 309] on icon at bounding box center [606, 318] width 18 height 18
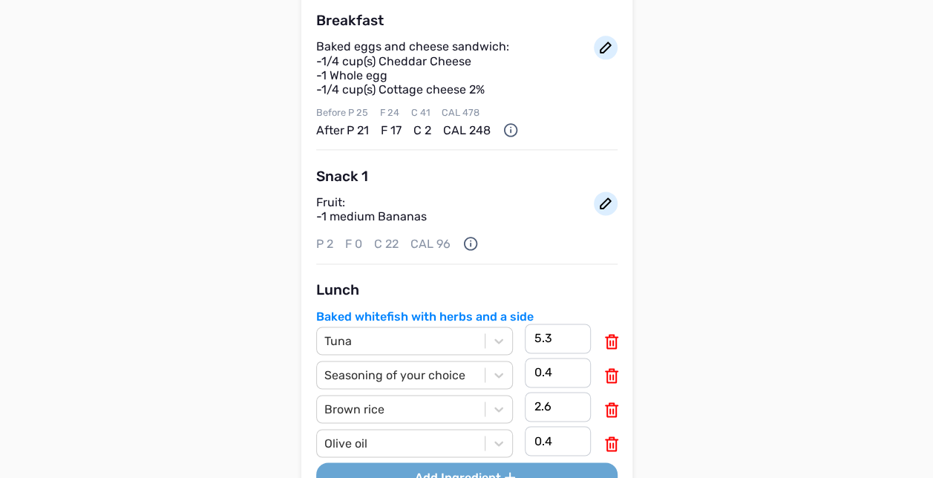
click at [612, 334] on icon at bounding box center [611, 341] width 13 height 15
type input "0.4"
type input "2.6"
type input "0.4"
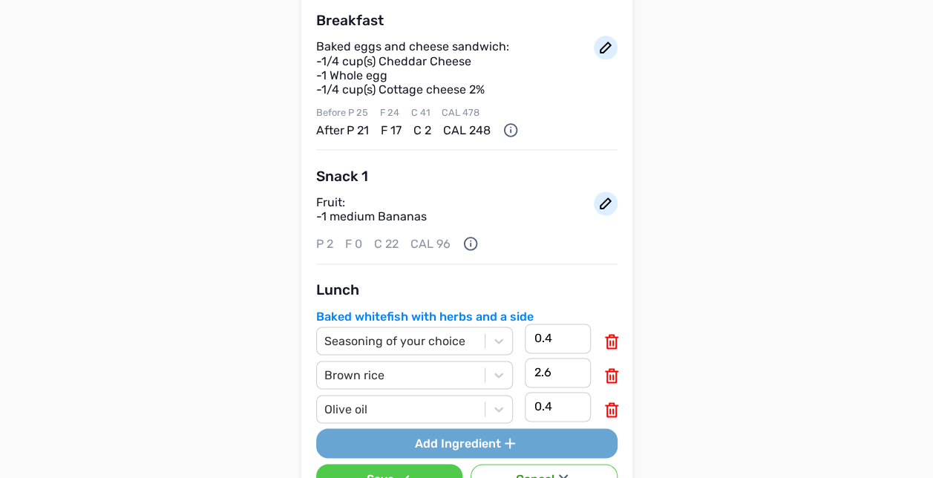
click at [428, 464] on button "Save" at bounding box center [389, 479] width 146 height 30
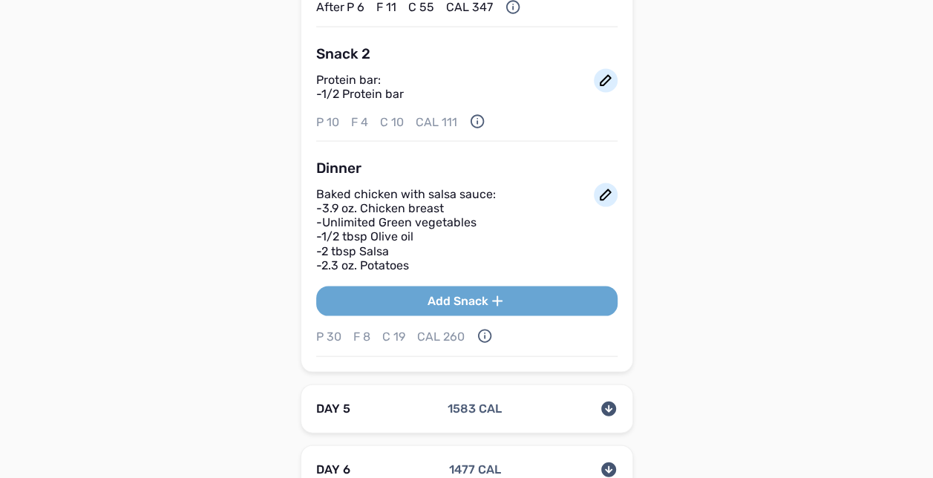
scroll to position [4183, 0]
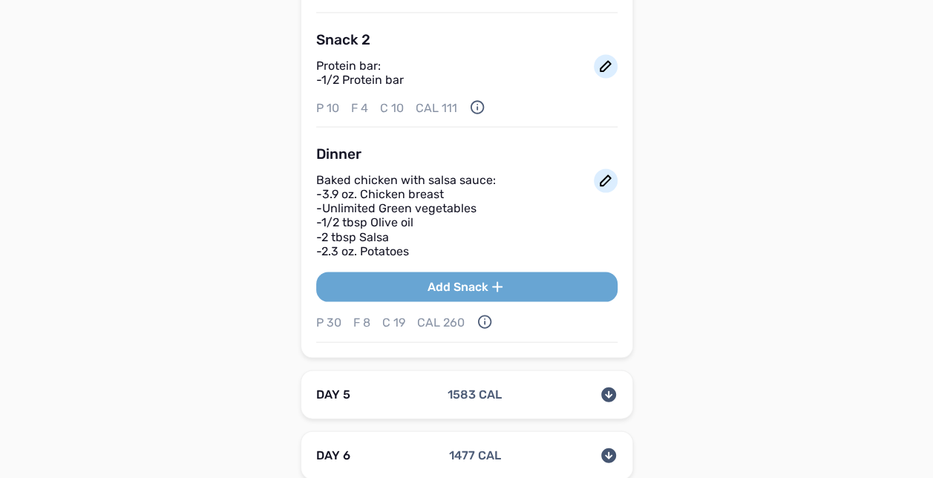
drag, startPoint x: 928, startPoint y: 343, endPoint x: 928, endPoint y: 358, distance: 15.6
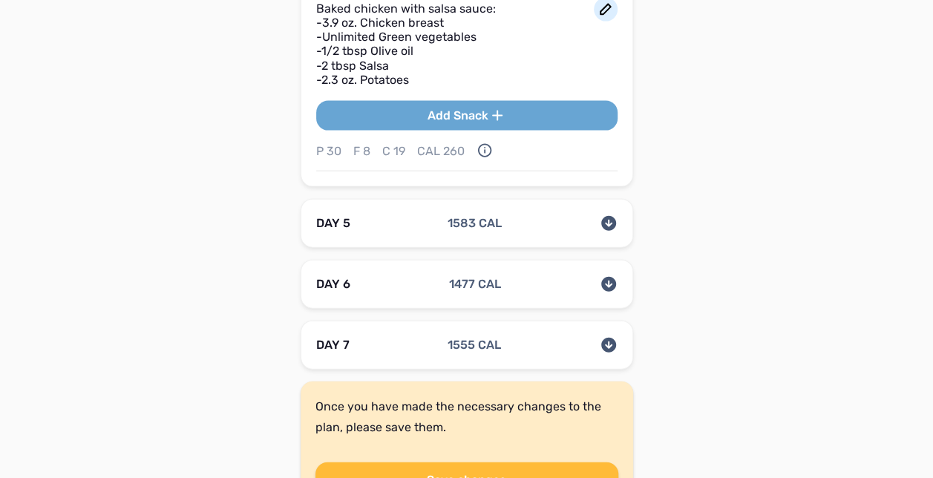
scroll to position [4347, 0]
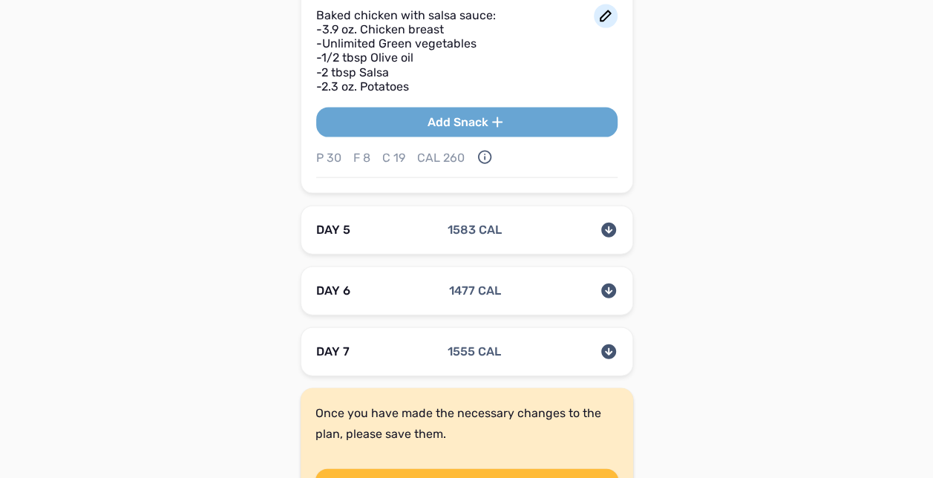
click at [606, 223] on icon at bounding box center [608, 230] width 15 height 15
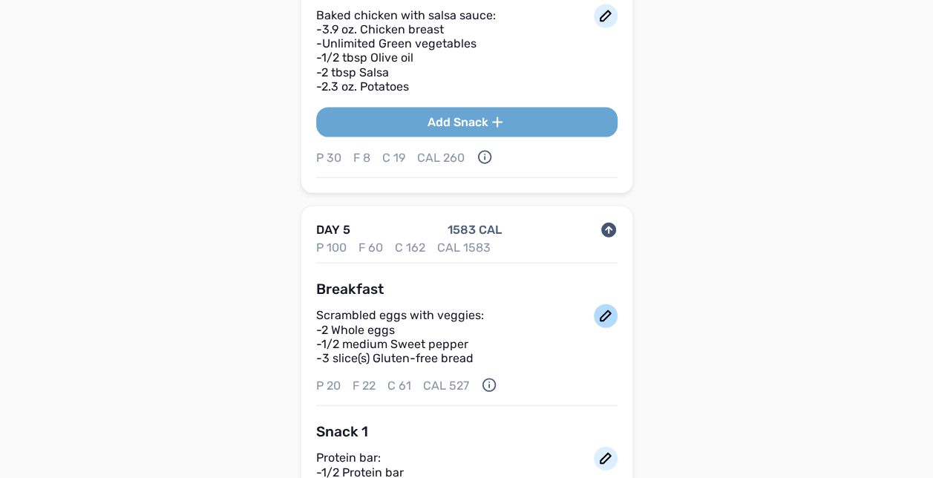
click at [600, 307] on icon at bounding box center [606, 316] width 18 height 18
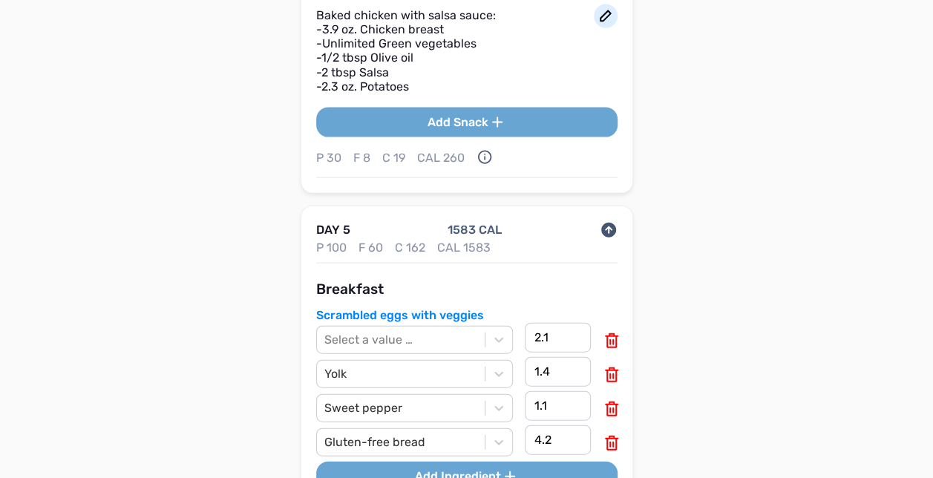
click at [612, 434] on icon at bounding box center [612, 443] width 18 height 18
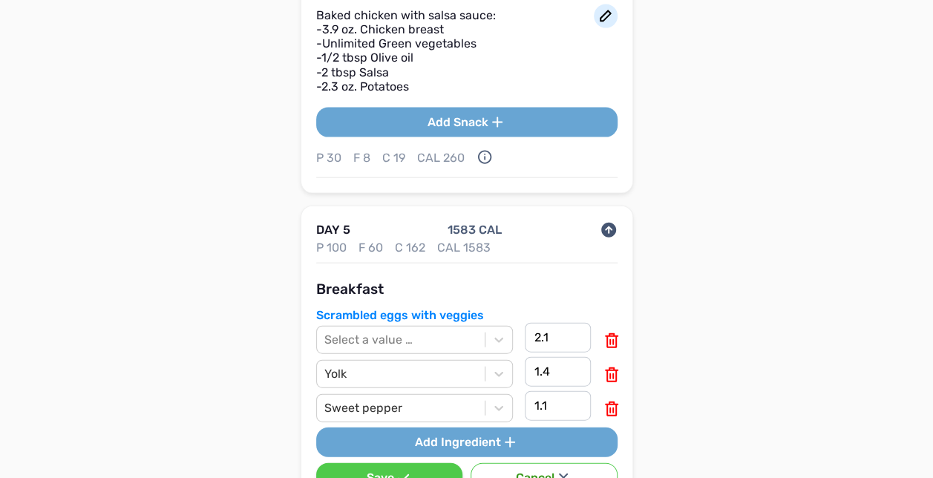
click at [445, 470] on button "Save" at bounding box center [389, 478] width 146 height 30
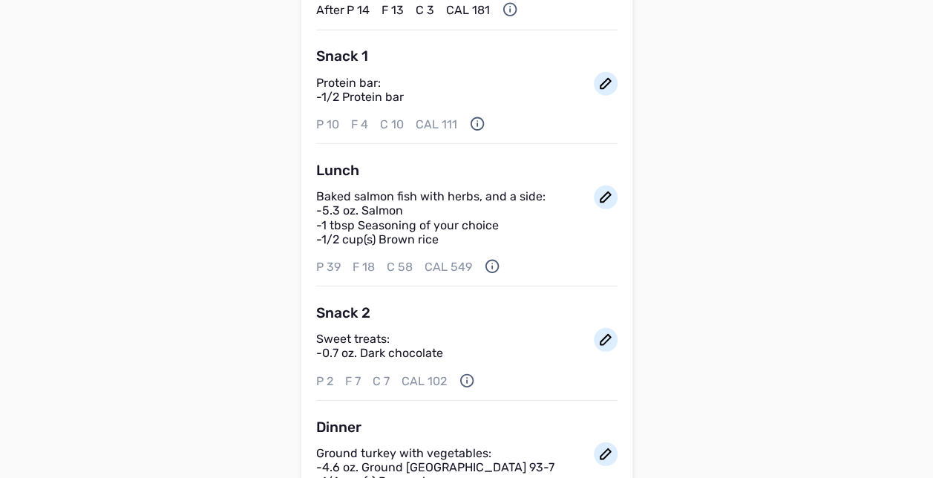
scroll to position [4776, 0]
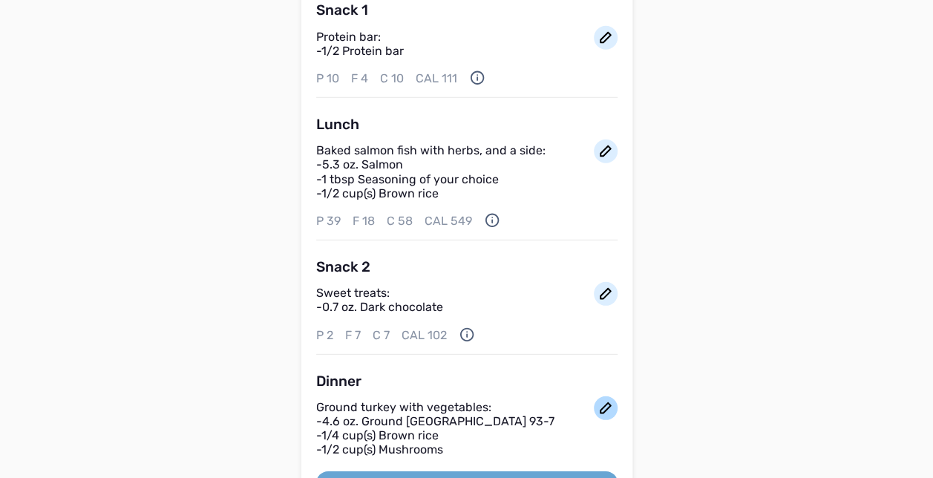
click at [603, 402] on icon at bounding box center [606, 408] width 12 height 12
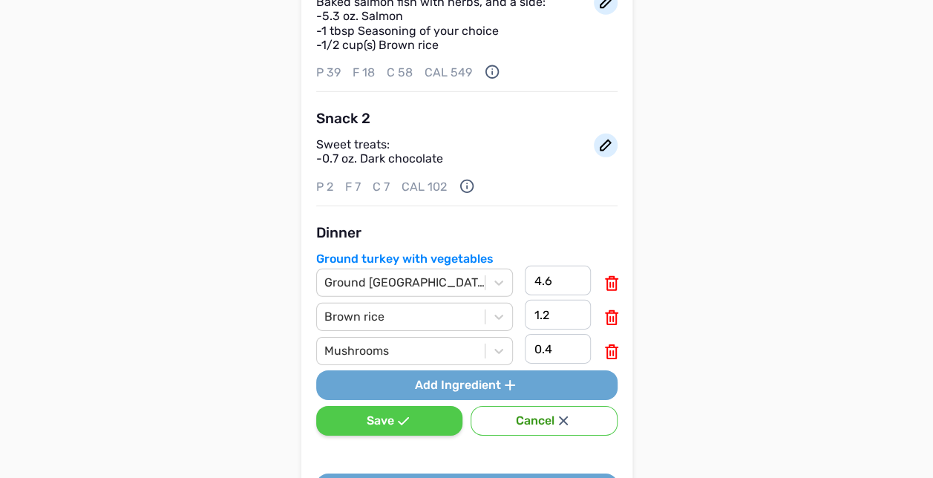
scroll to position [4954, 0]
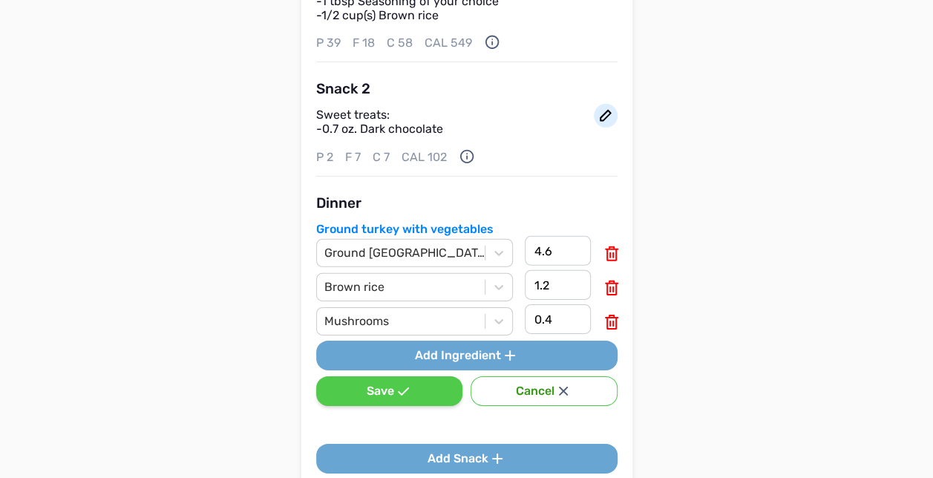
click at [482, 376] on button "Cancel" at bounding box center [544, 391] width 146 height 30
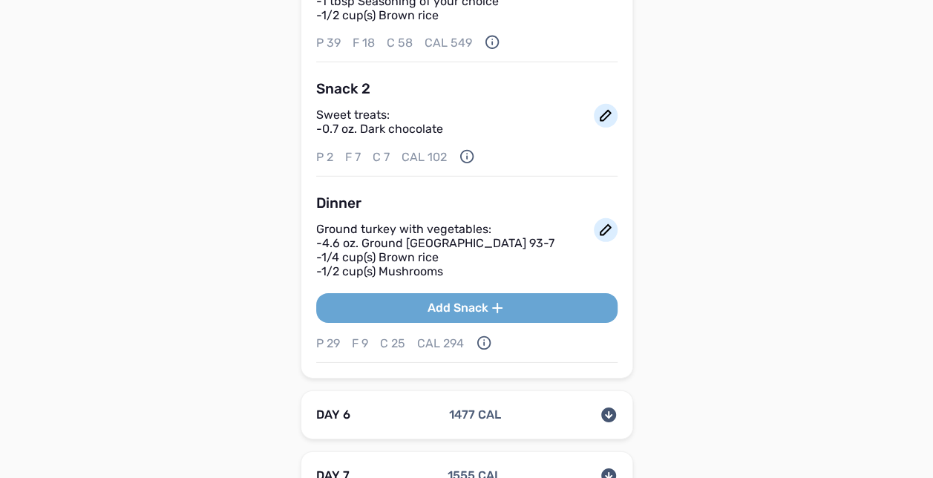
click at [519, 406] on div "DAY 6 1477 CAL" at bounding box center [466, 415] width 301 height 18
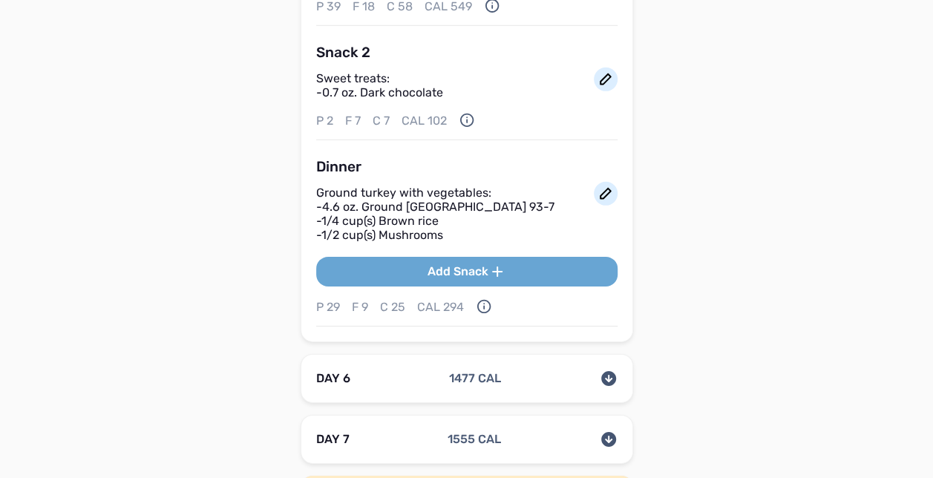
scroll to position [5004, 0]
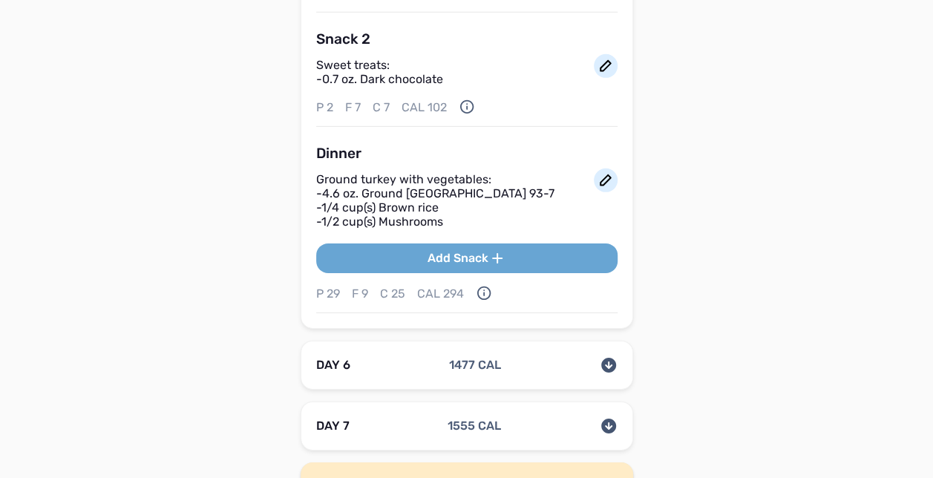
click at [609, 358] on icon at bounding box center [608, 365] width 15 height 15
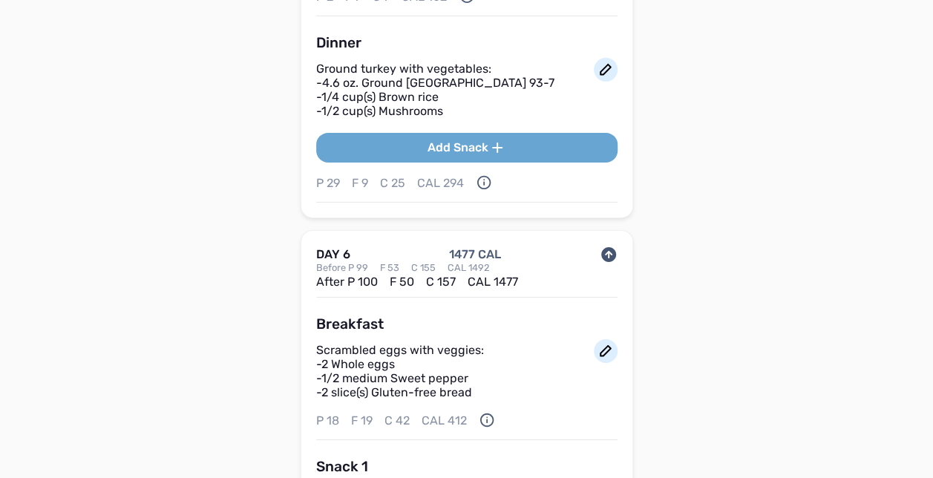
scroll to position [5123, 0]
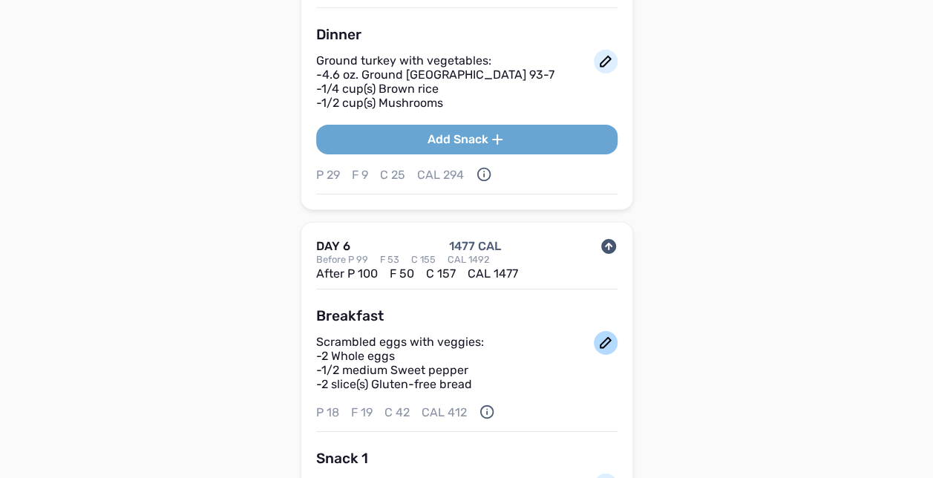
click at [601, 334] on icon at bounding box center [606, 343] width 18 height 18
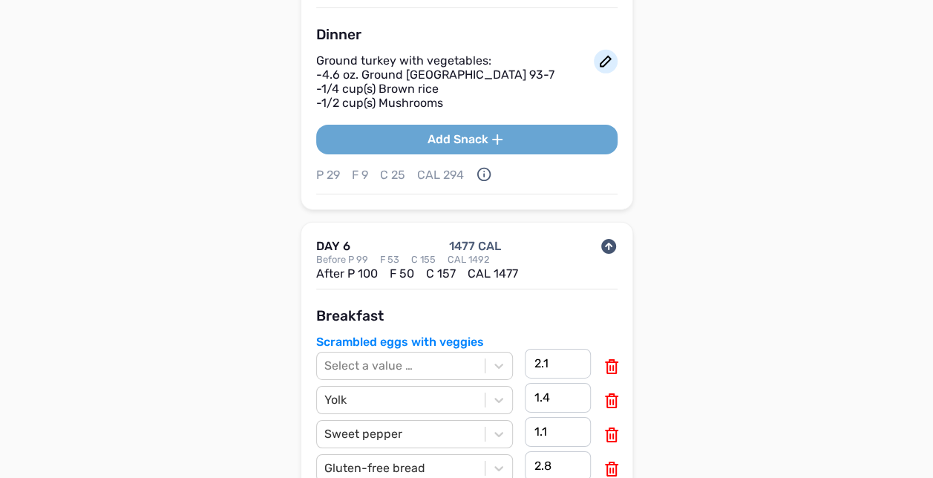
click at [606, 460] on icon at bounding box center [612, 469] width 18 height 18
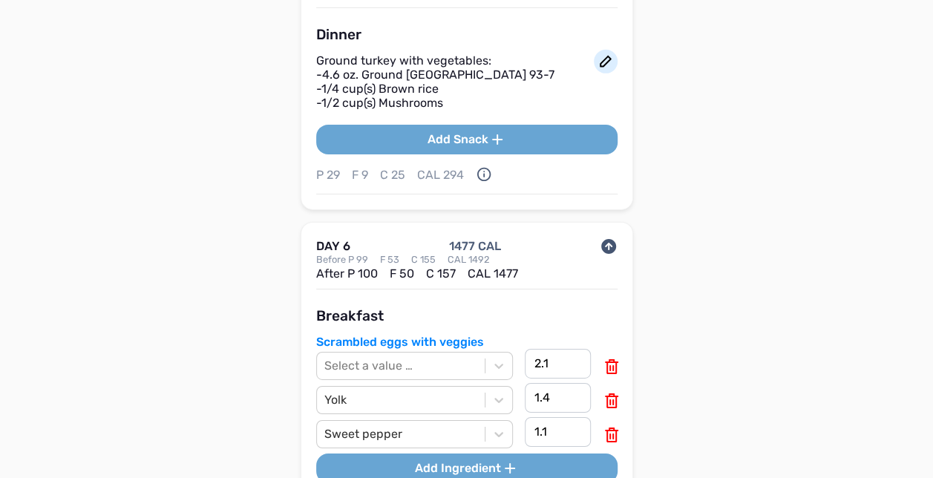
click at [605, 453] on button "Add Ingredient" at bounding box center [466, 468] width 301 height 30
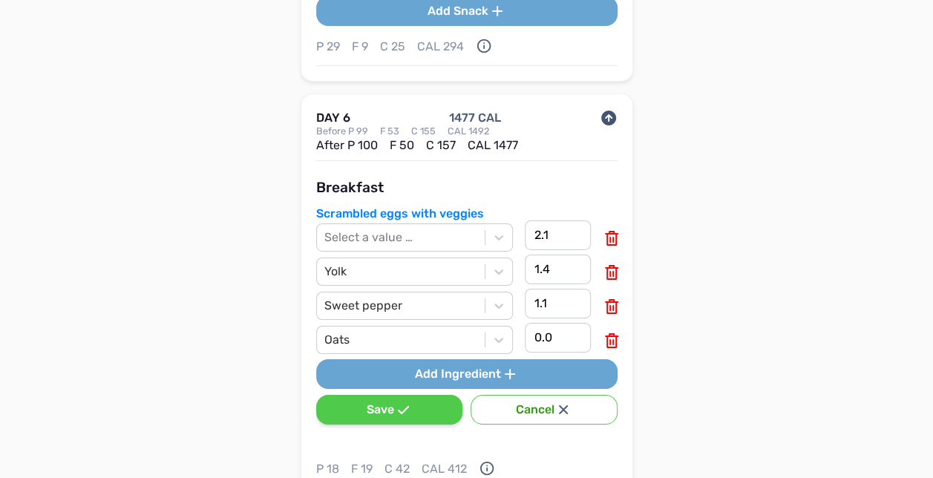
scroll to position [5301, 0]
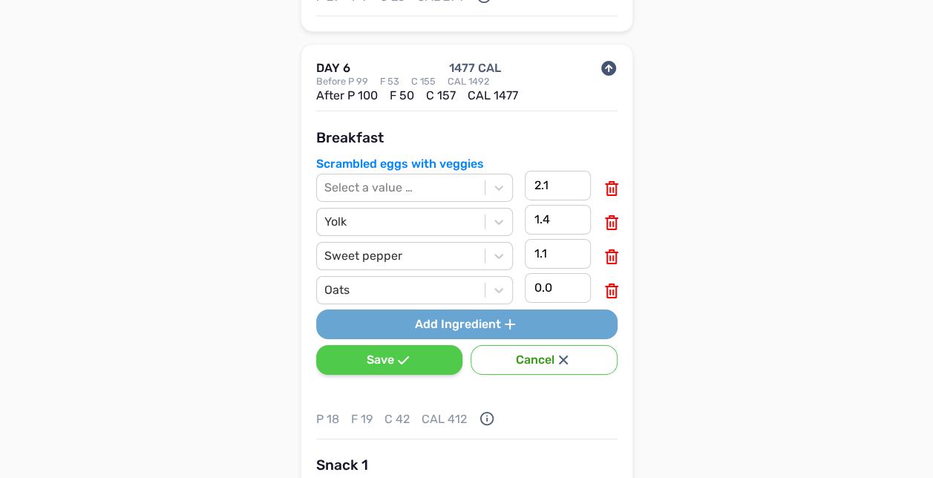
click at [394, 351] on icon at bounding box center [403, 360] width 18 height 18
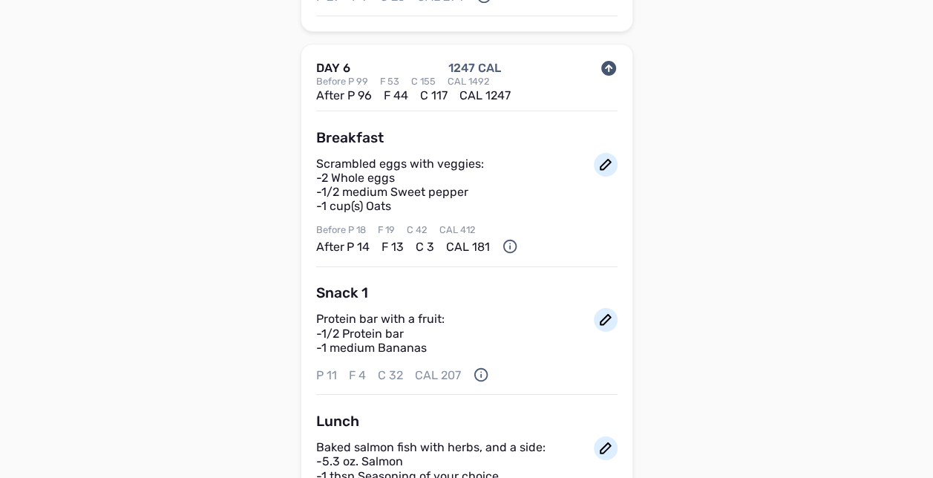
click at [393, 340] on div "Snack 1 Protein bar with a fruit : - 1/2 Protein bar - 1 medium Bananas P 11 F …" at bounding box center [466, 340] width 301 height 109
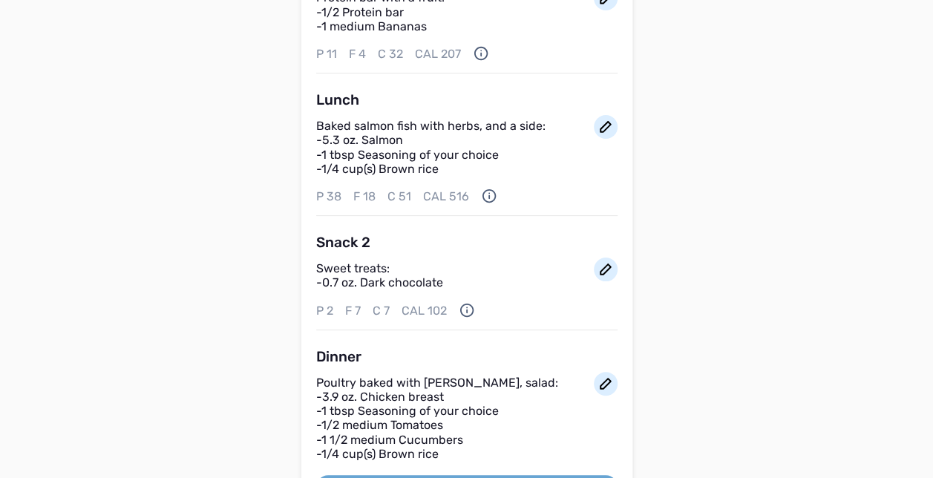
scroll to position [5627, 0]
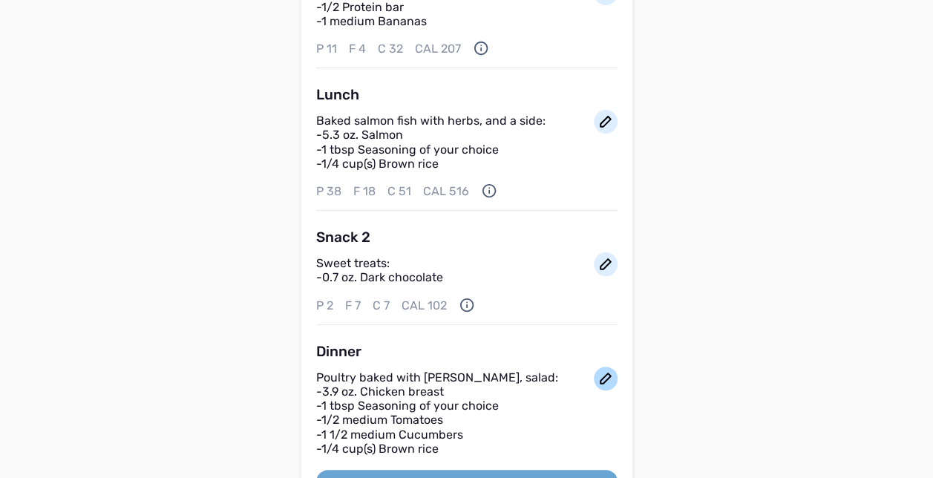
click at [602, 370] on icon at bounding box center [606, 379] width 18 height 18
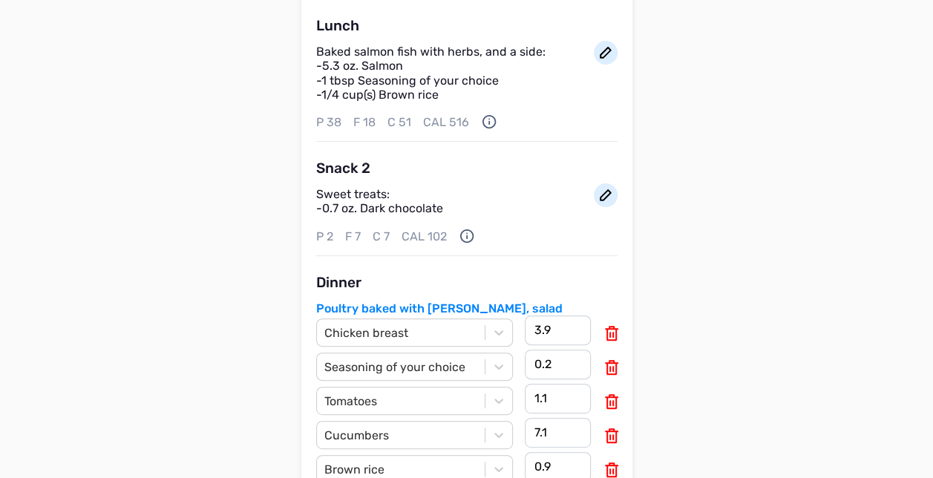
scroll to position [5726, 0]
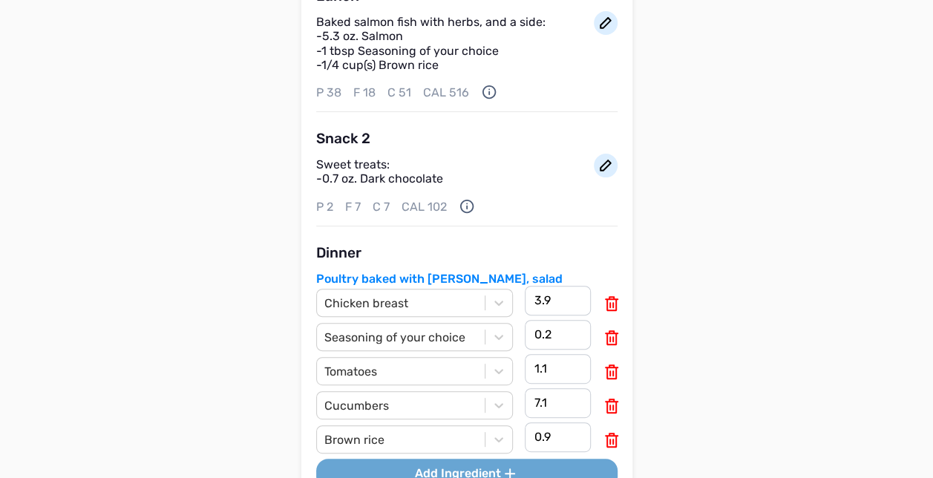
click at [610, 399] on icon at bounding box center [611, 406] width 13 height 15
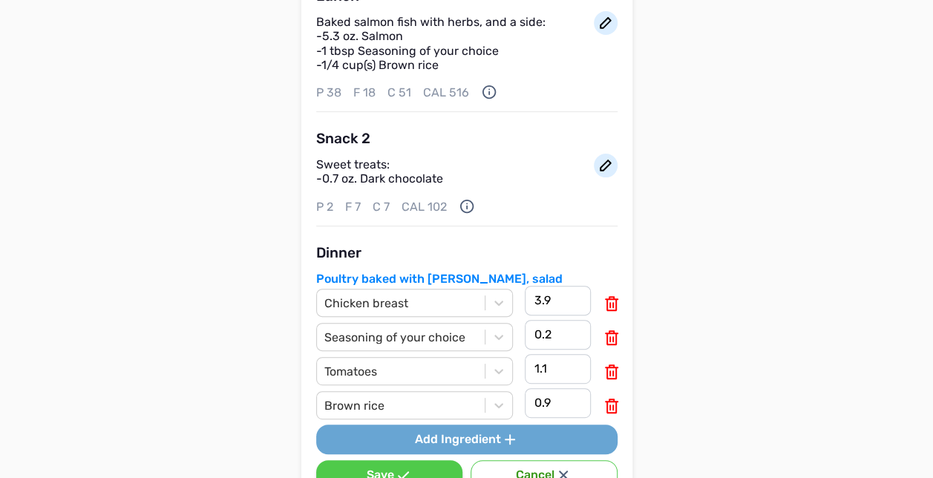
type input "0.9"
click at [366, 460] on button "Save" at bounding box center [389, 475] width 146 height 30
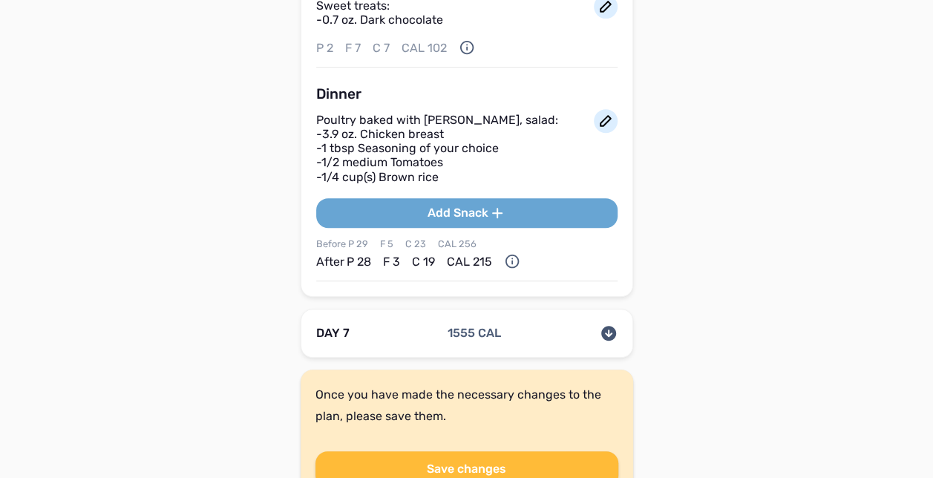
scroll to position [5915, 0]
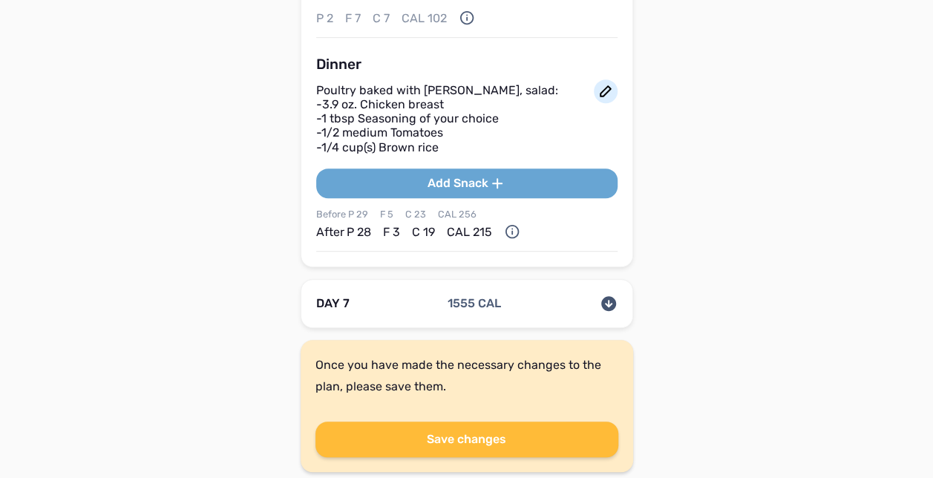
click at [614, 296] on icon at bounding box center [608, 303] width 15 height 15
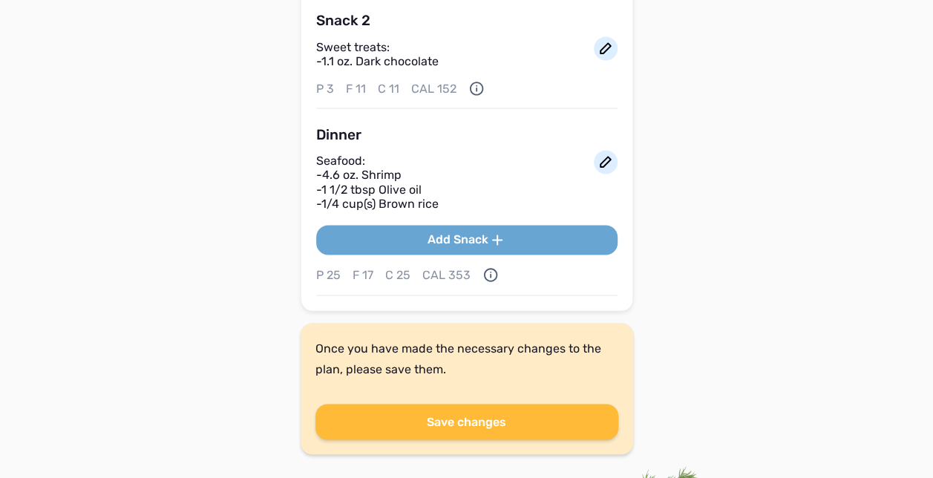
scroll to position [6755, 0]
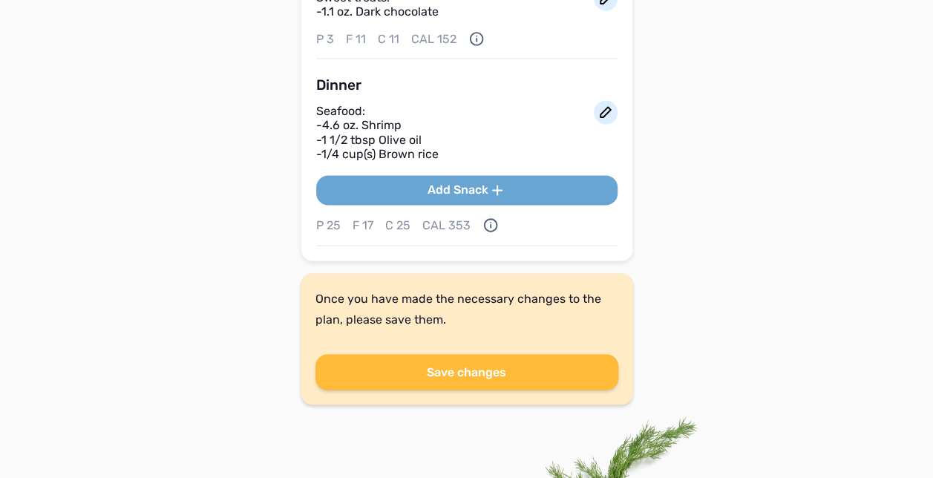
click at [462, 354] on button "Save changes" at bounding box center [466, 372] width 303 height 36
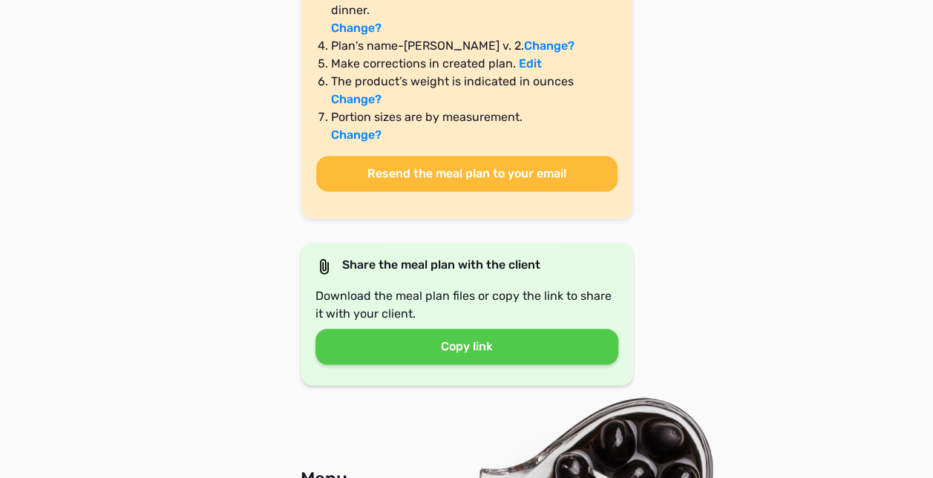
scroll to position [683, 0]
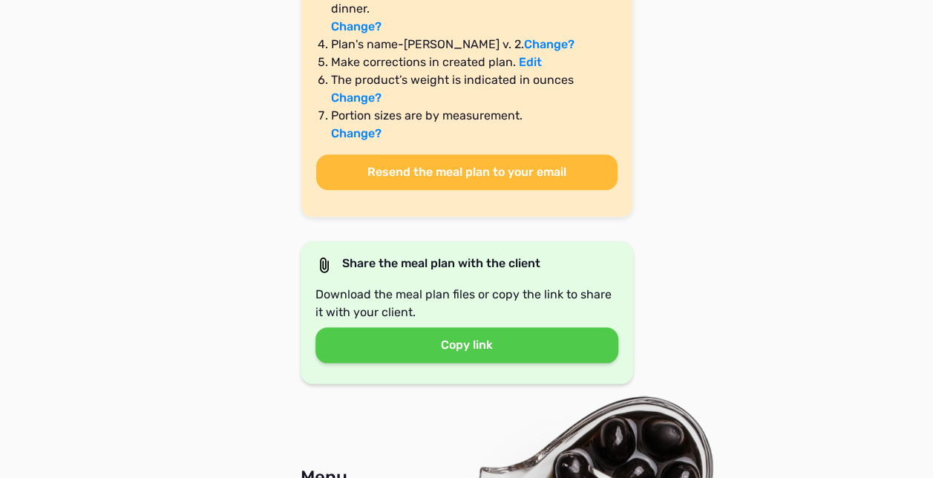
click at [435, 169] on button "Resend the meal plan to your email" at bounding box center [466, 172] width 301 height 36
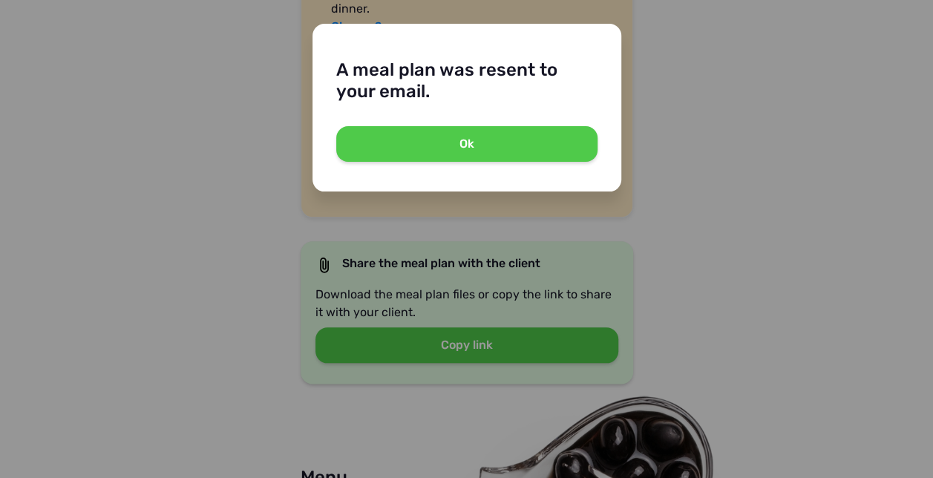
click at [439, 145] on button "Ok" at bounding box center [466, 144] width 261 height 36
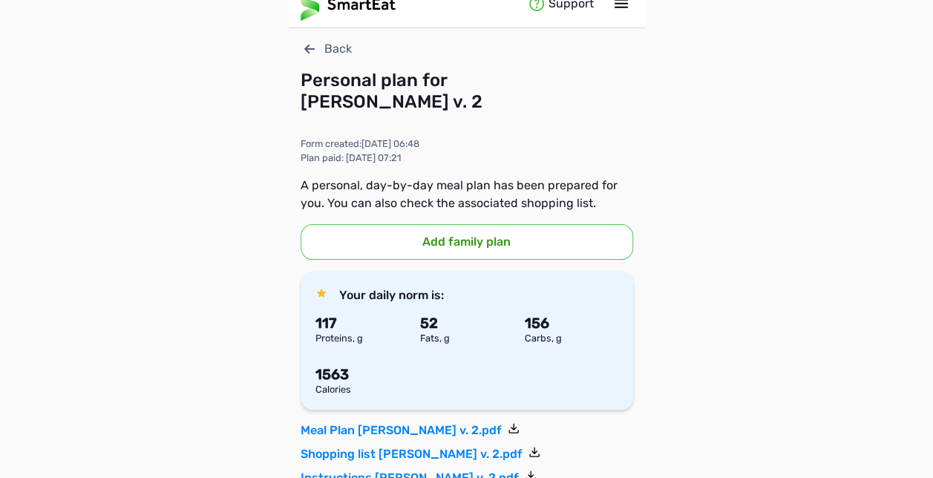
scroll to position [0, 0]
